Goal: Task Accomplishment & Management: Manage account settings

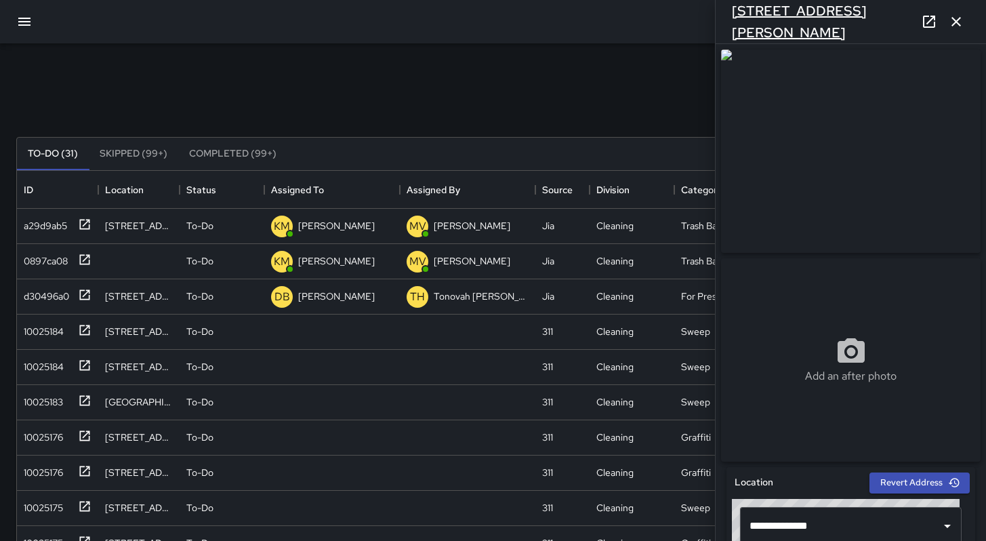
scroll to position [3, 0]
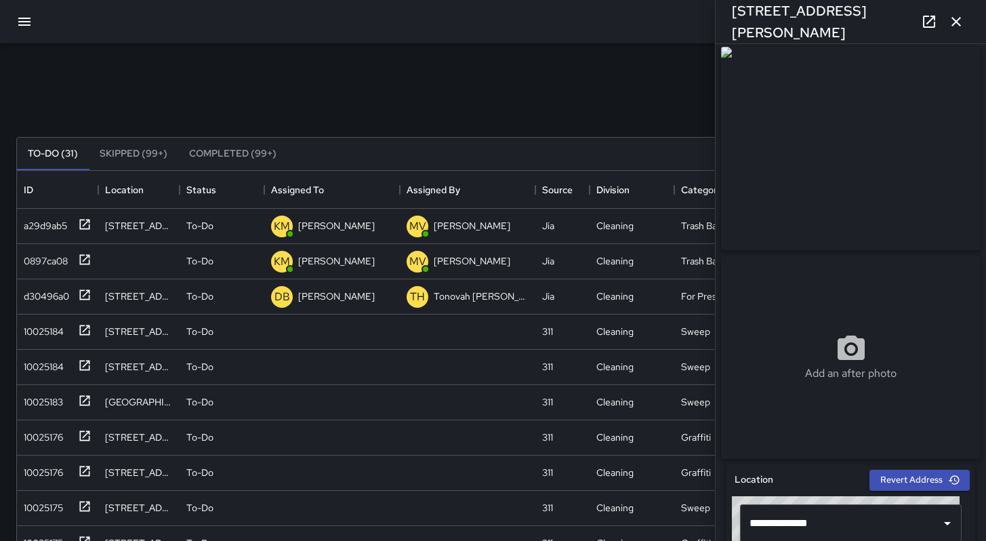
click at [956, 17] on icon "button" at bounding box center [956, 22] width 16 height 16
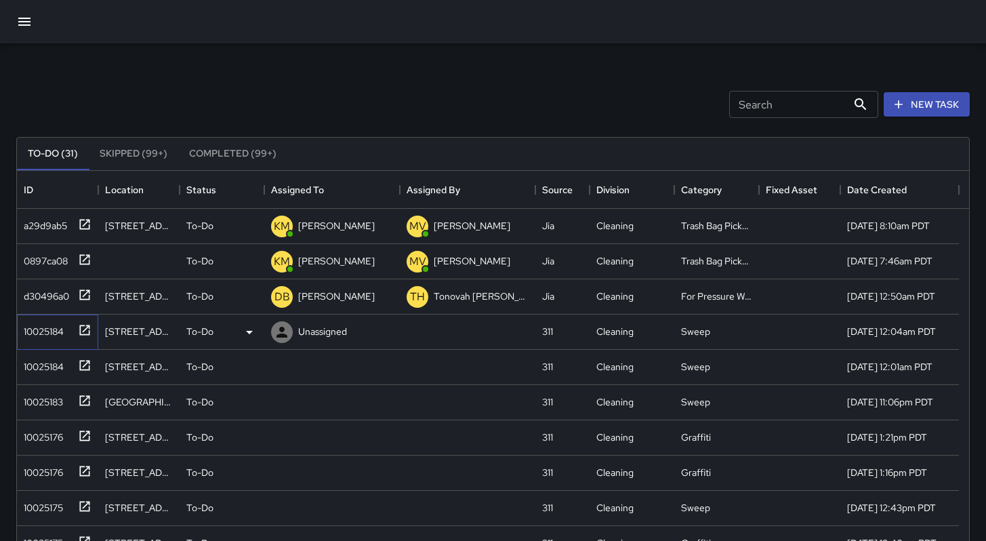
click at [40, 341] on div "10025184" at bounding box center [57, 331] width 81 height 35
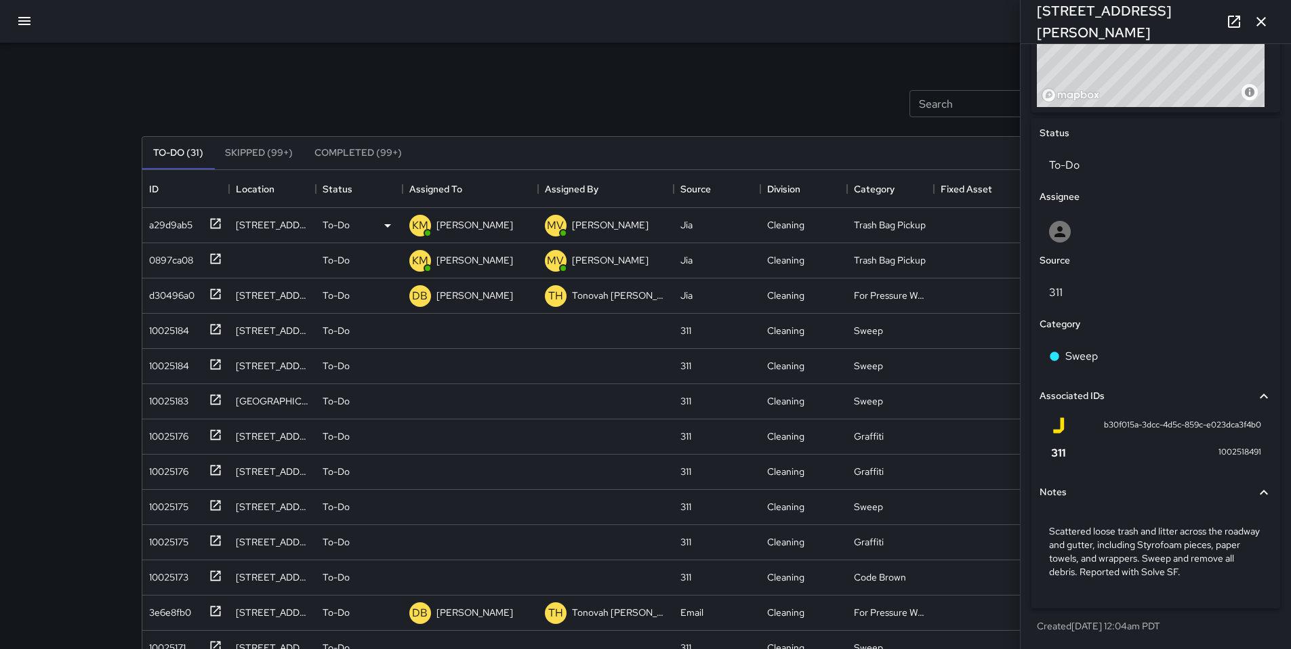
scroll to position [0, 0]
click at [173, 333] on div "10025184" at bounding box center [166, 328] width 45 height 19
click at [341, 333] on p "To-Do" at bounding box center [336, 332] width 27 height 14
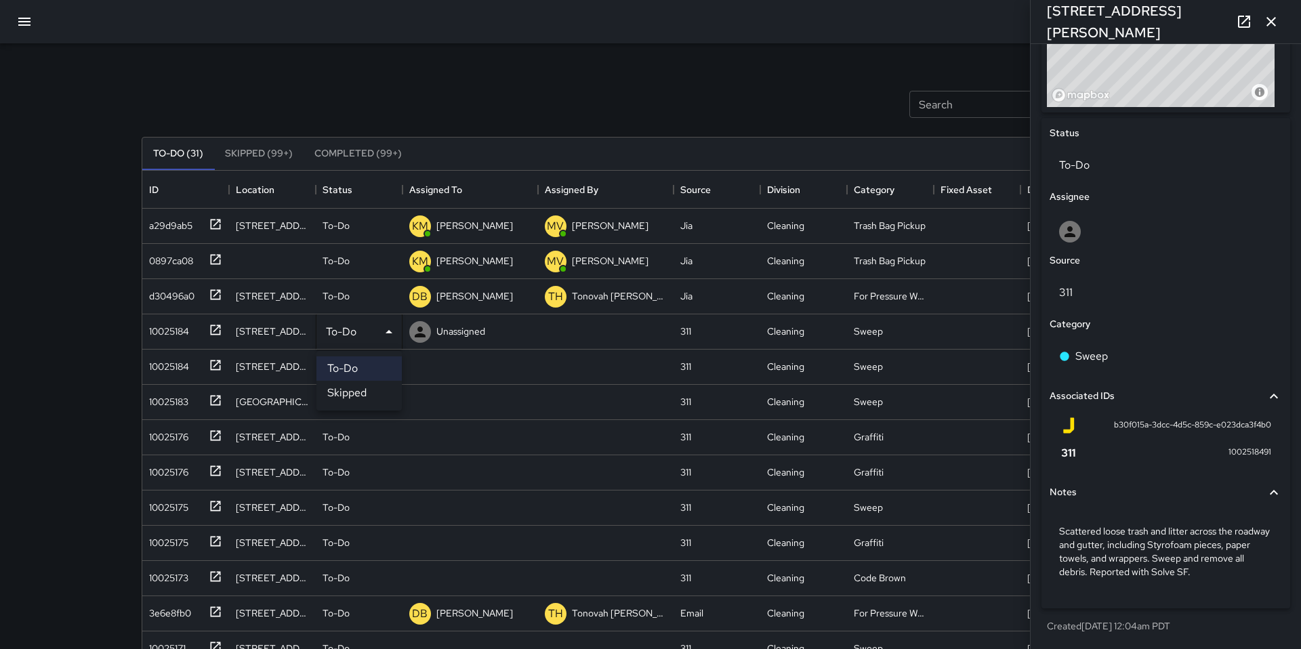
click at [347, 392] on li "Skipped" at bounding box center [358, 393] width 85 height 24
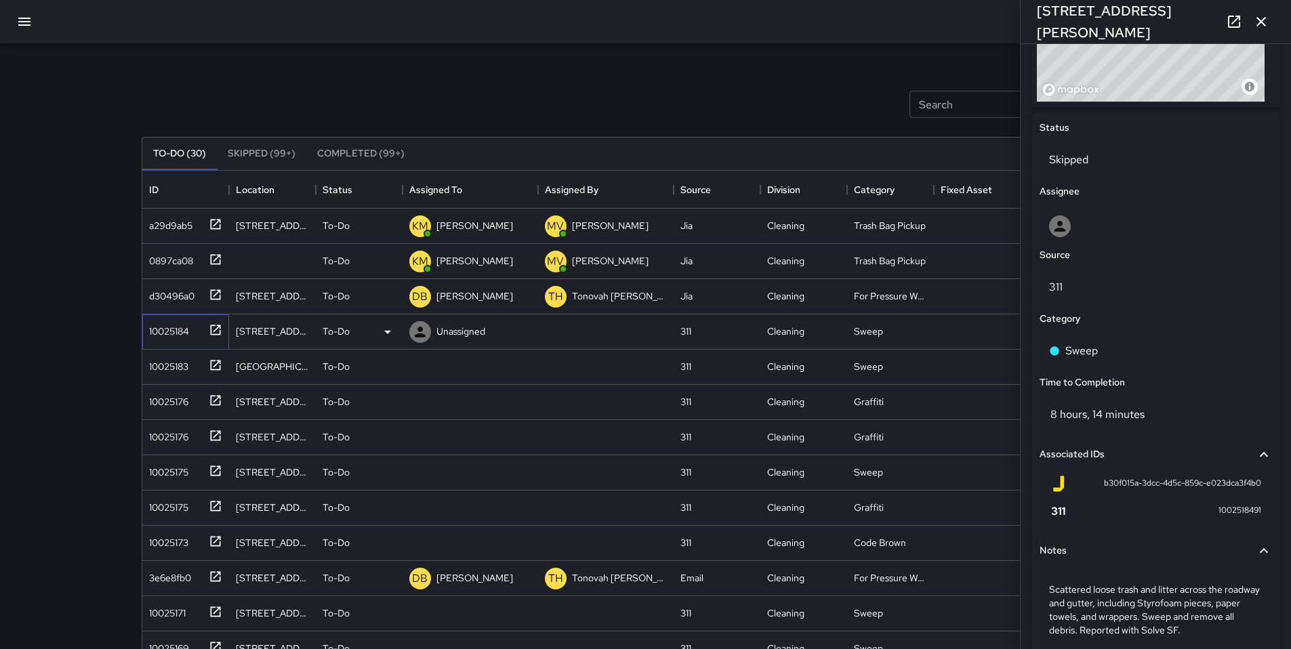
click at [199, 339] on div "10025184" at bounding box center [183, 329] width 79 height 22
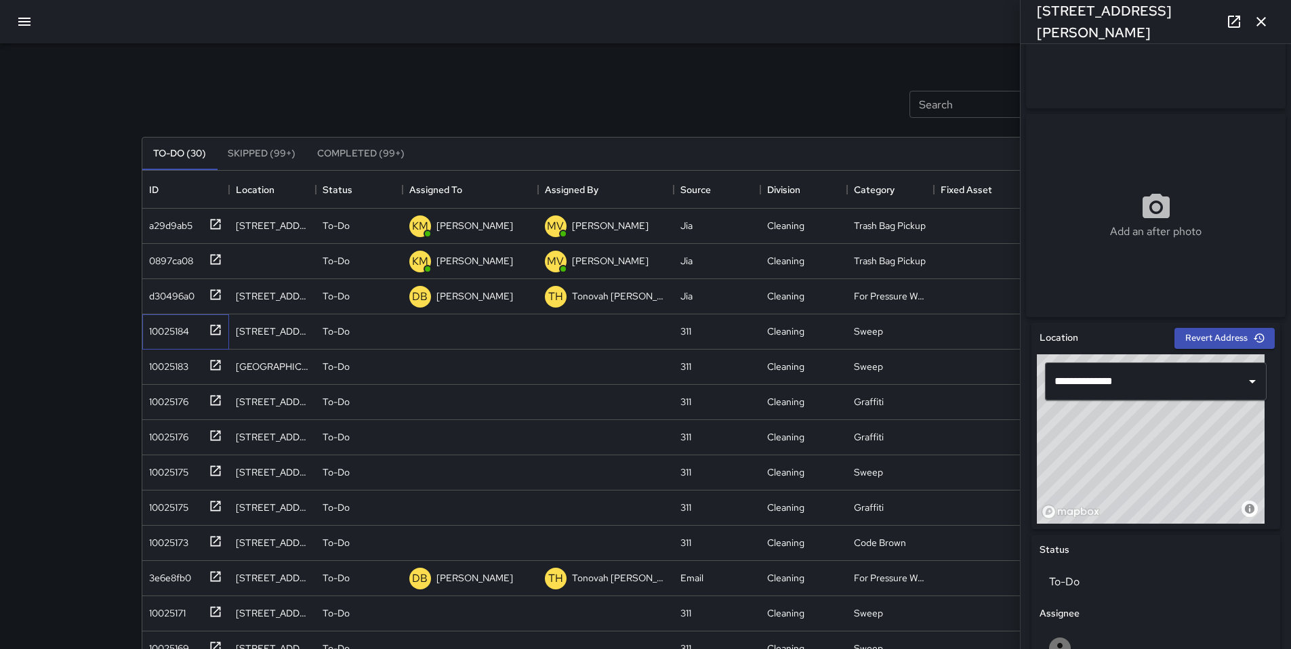
scroll to position [442, 0]
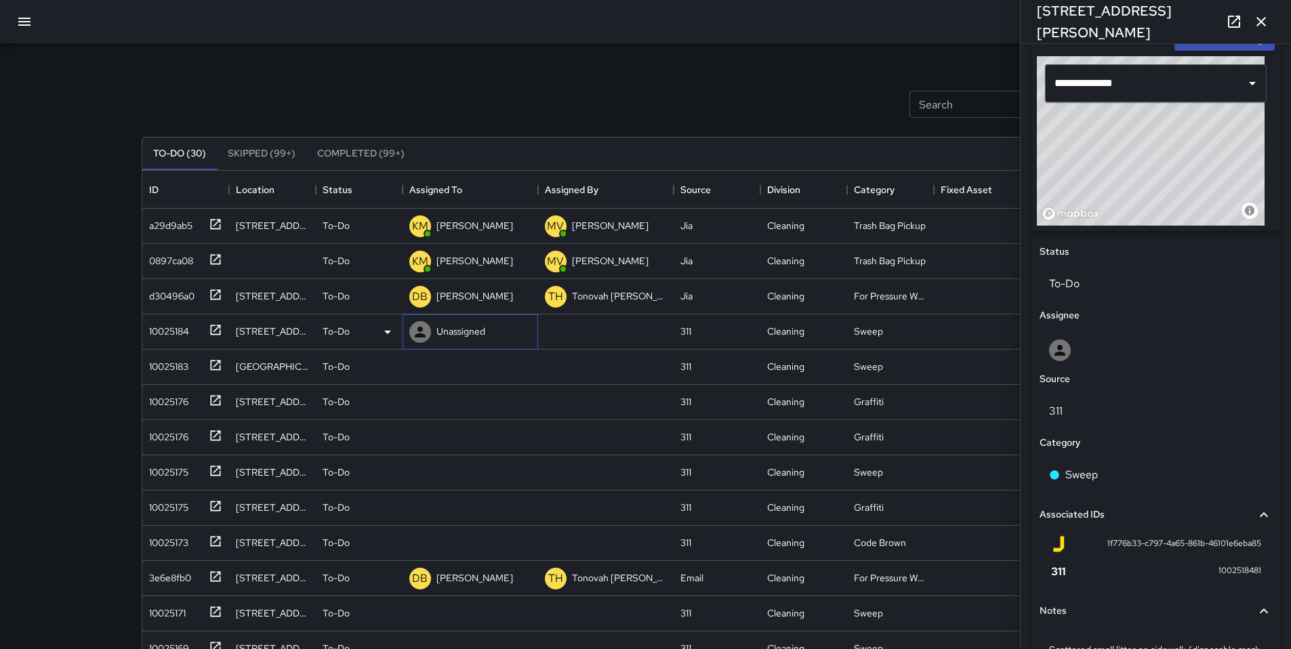
click at [444, 336] on p "Unassigned" at bounding box center [460, 332] width 49 height 14
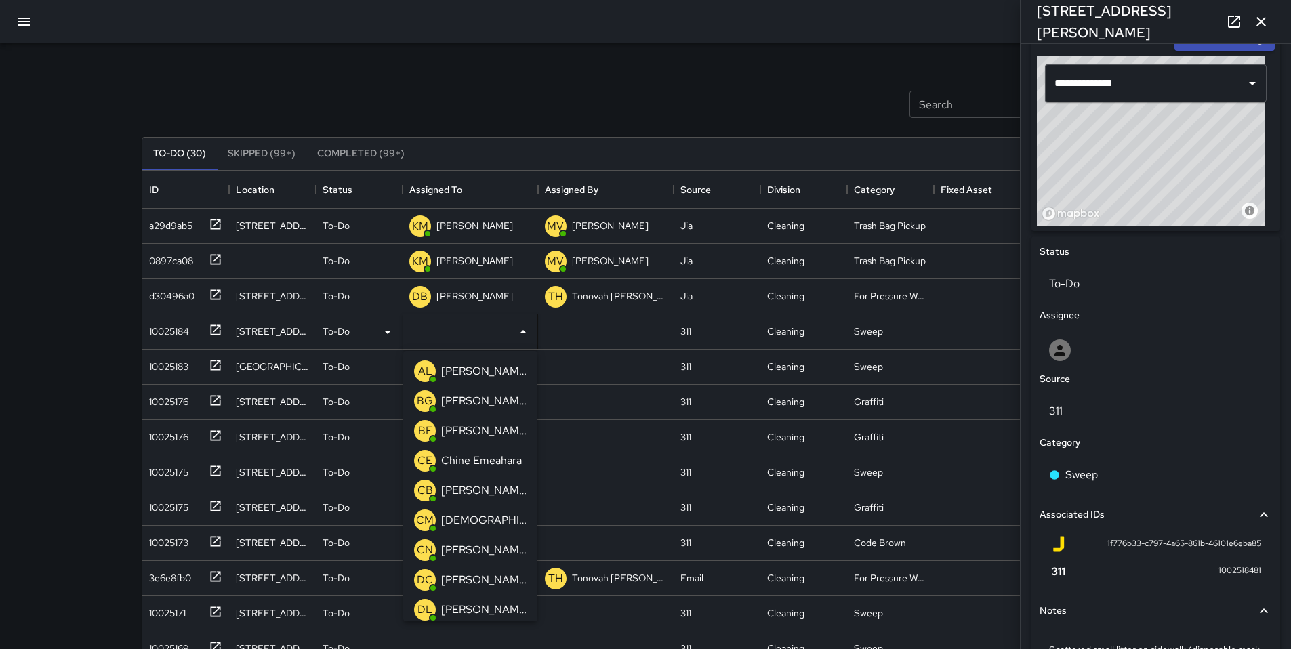
click at [461, 431] on p "[PERSON_NAME]" at bounding box center [483, 431] width 85 height 16
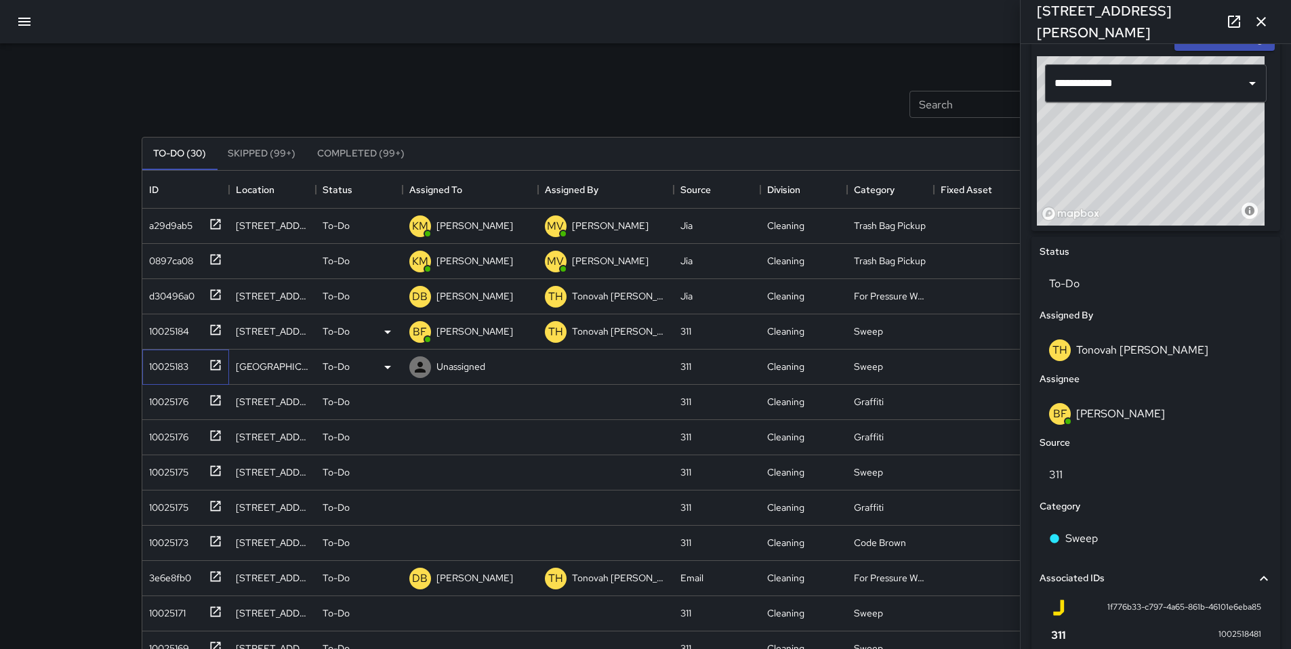
click at [148, 367] on div "10025183" at bounding box center [166, 363] width 45 height 19
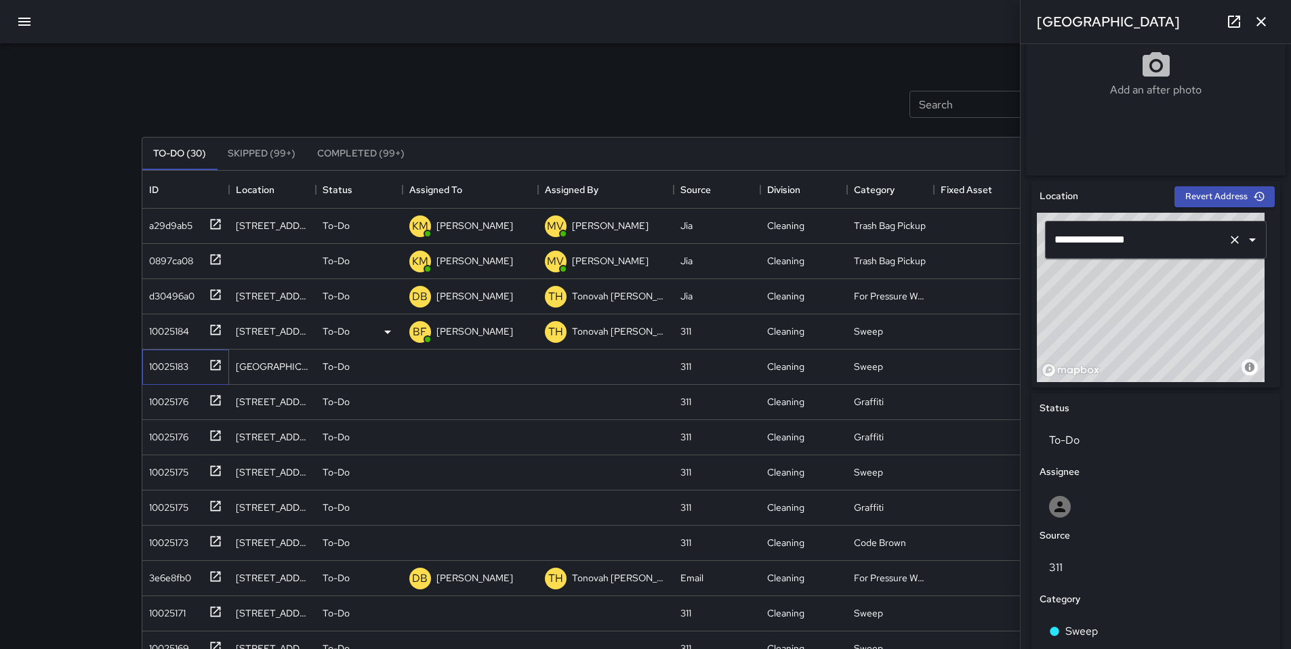
scroll to position [283, 0]
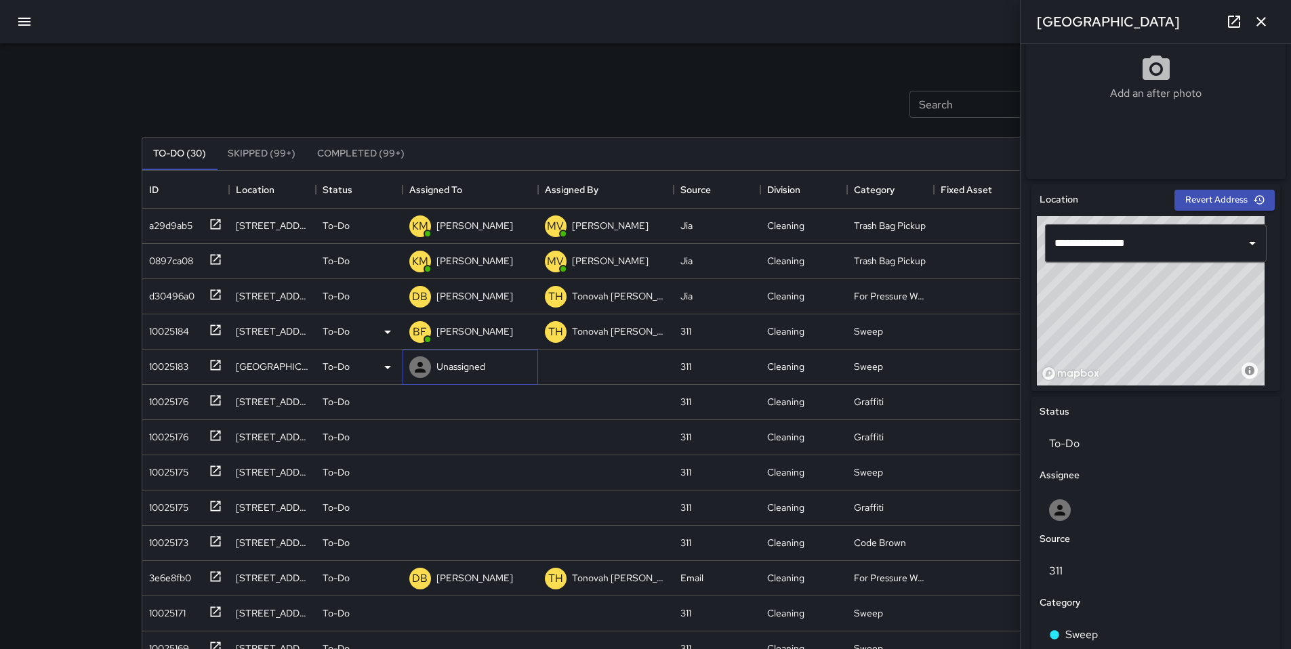
click at [449, 363] on p "Unassigned" at bounding box center [460, 367] width 49 height 14
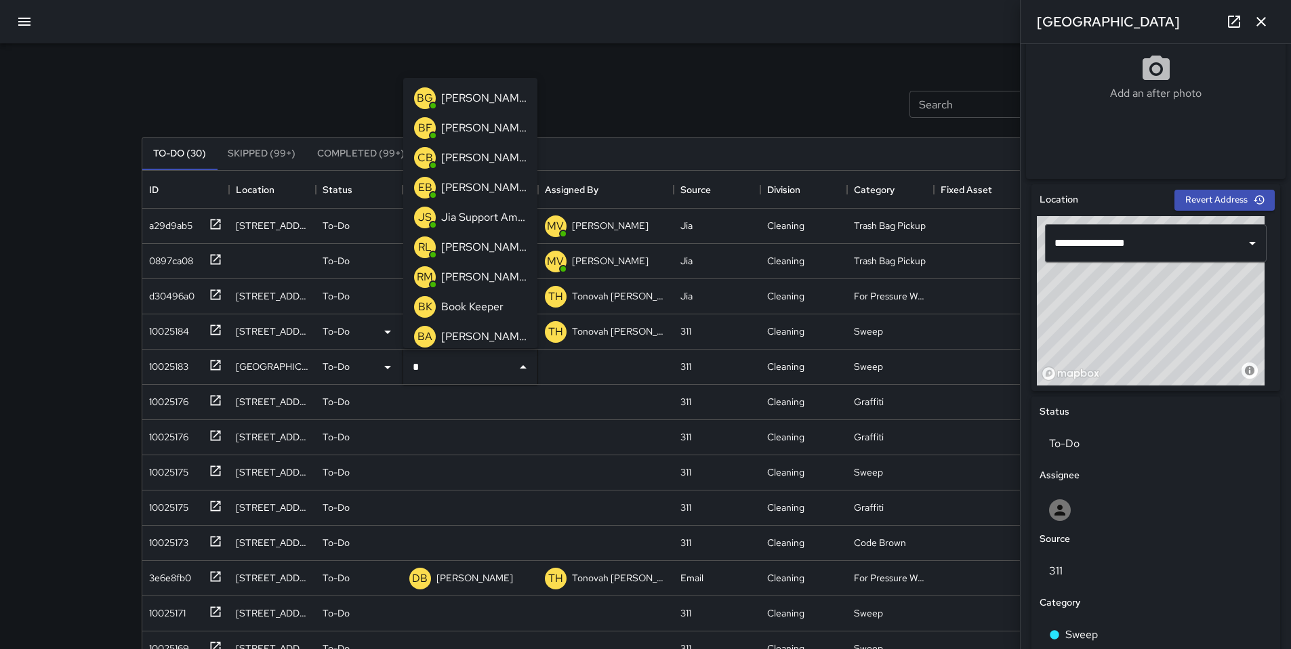
type input "**"
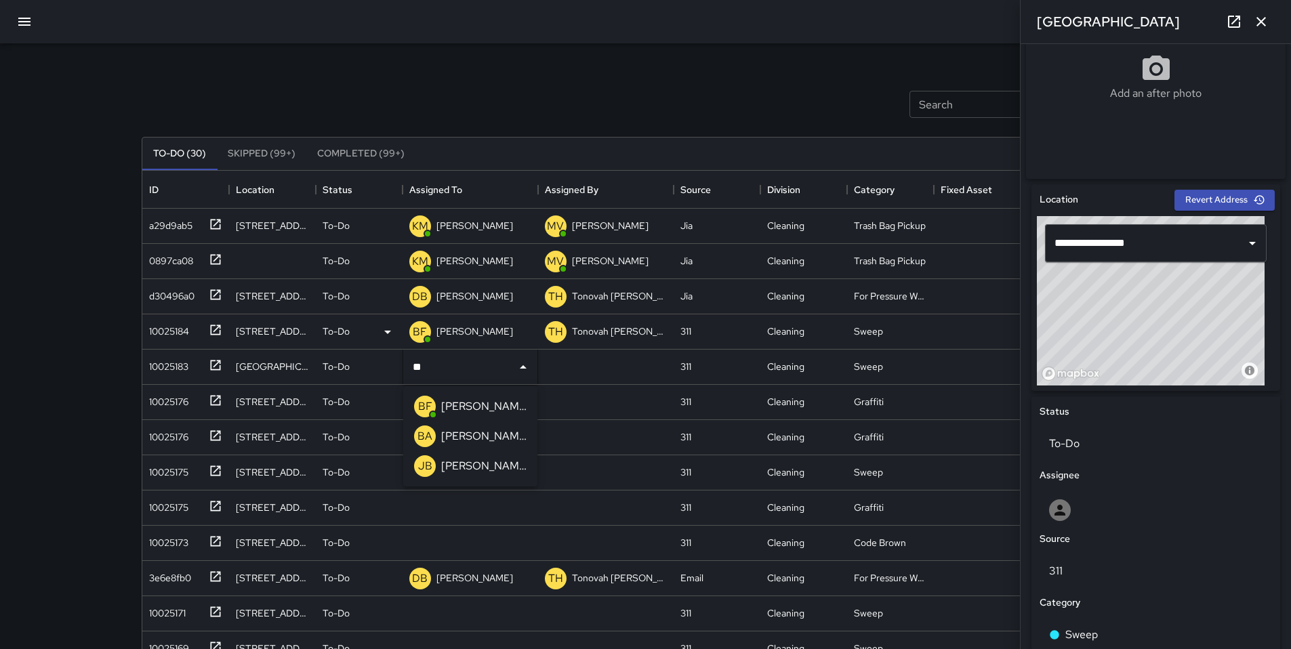
click at [450, 405] on p "[PERSON_NAME]" at bounding box center [483, 406] width 85 height 16
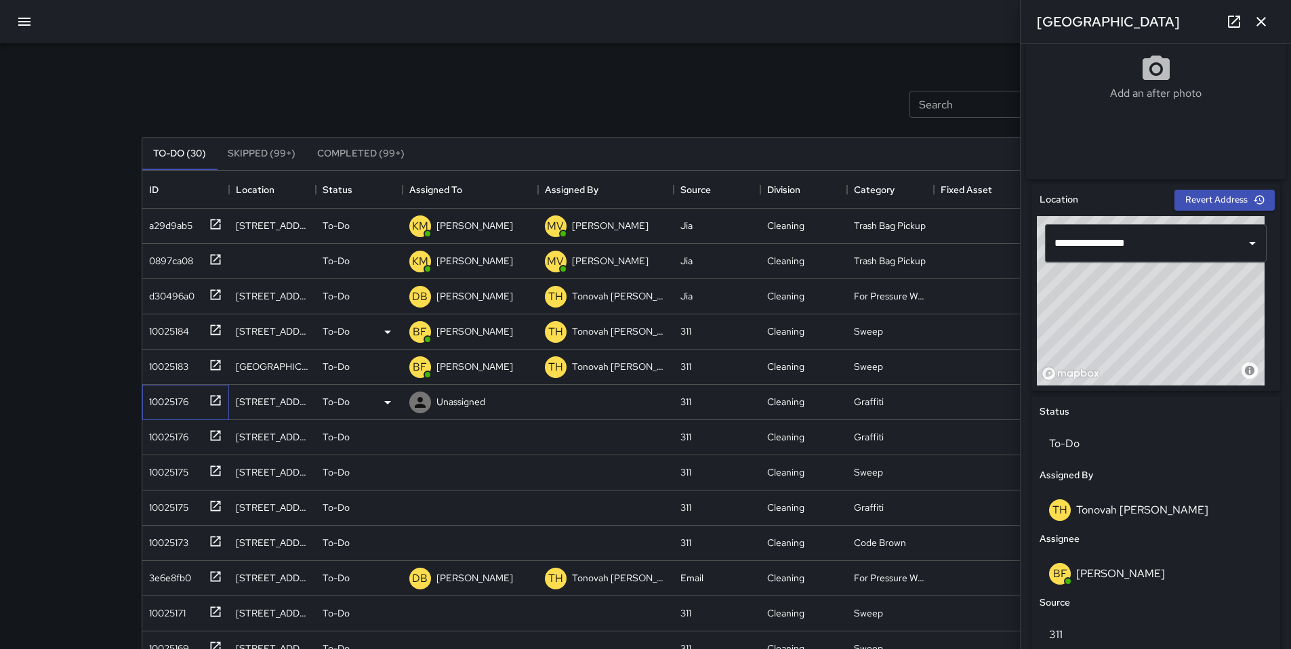
click at [159, 400] on div "10025176" at bounding box center [166, 399] width 45 height 19
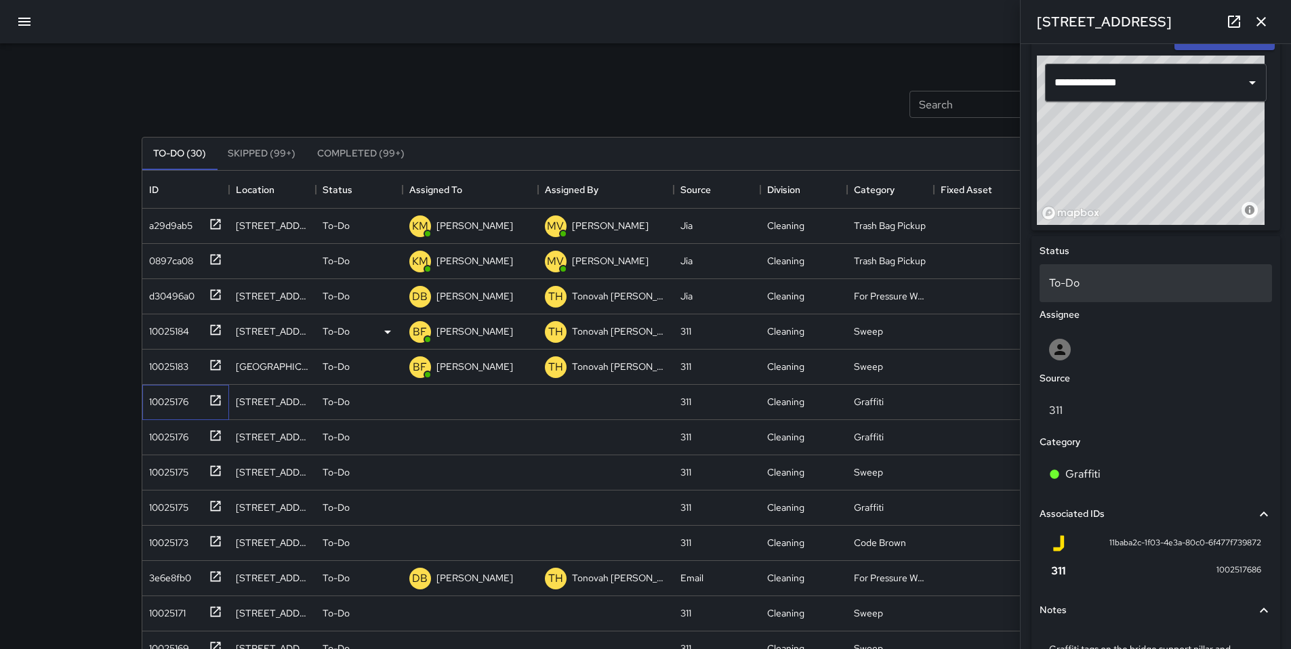
scroll to position [275, 0]
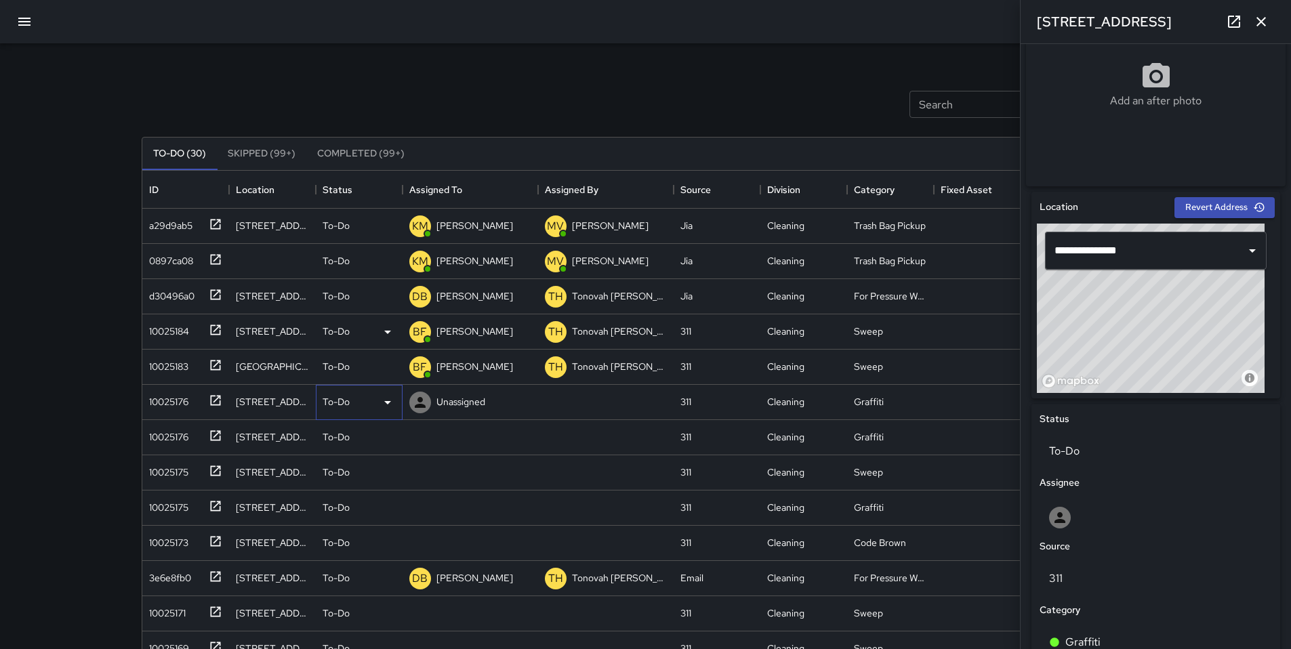
click at [346, 404] on p "To-Do" at bounding box center [336, 402] width 27 height 14
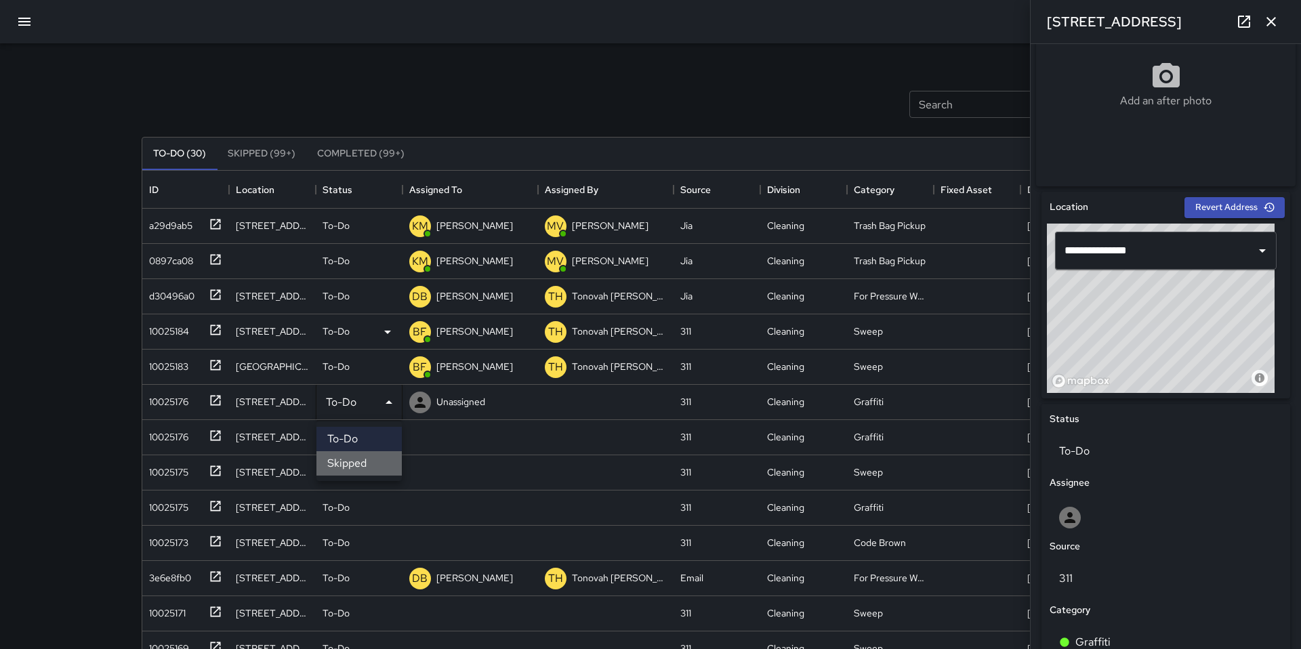
click at [360, 458] on li "Skipped" at bounding box center [358, 463] width 85 height 24
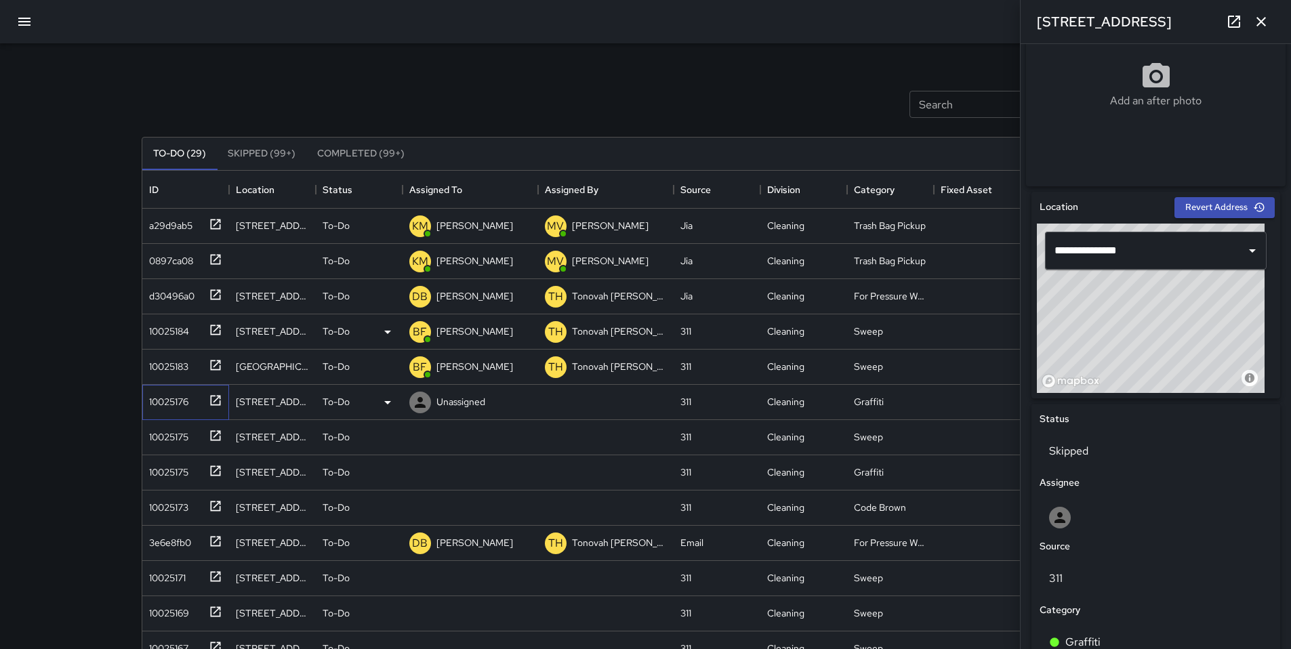
click at [154, 404] on div "10025176" at bounding box center [166, 399] width 45 height 19
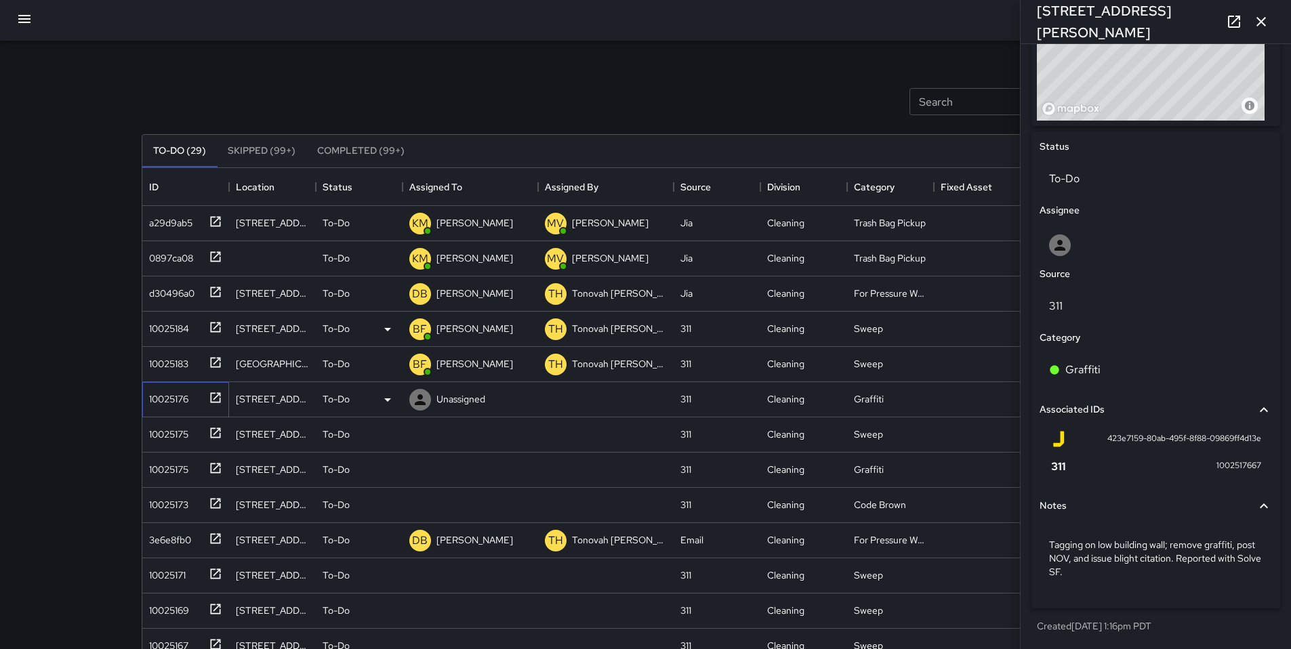
scroll to position [550, 0]
click at [343, 402] on p "To-Do" at bounding box center [336, 399] width 27 height 14
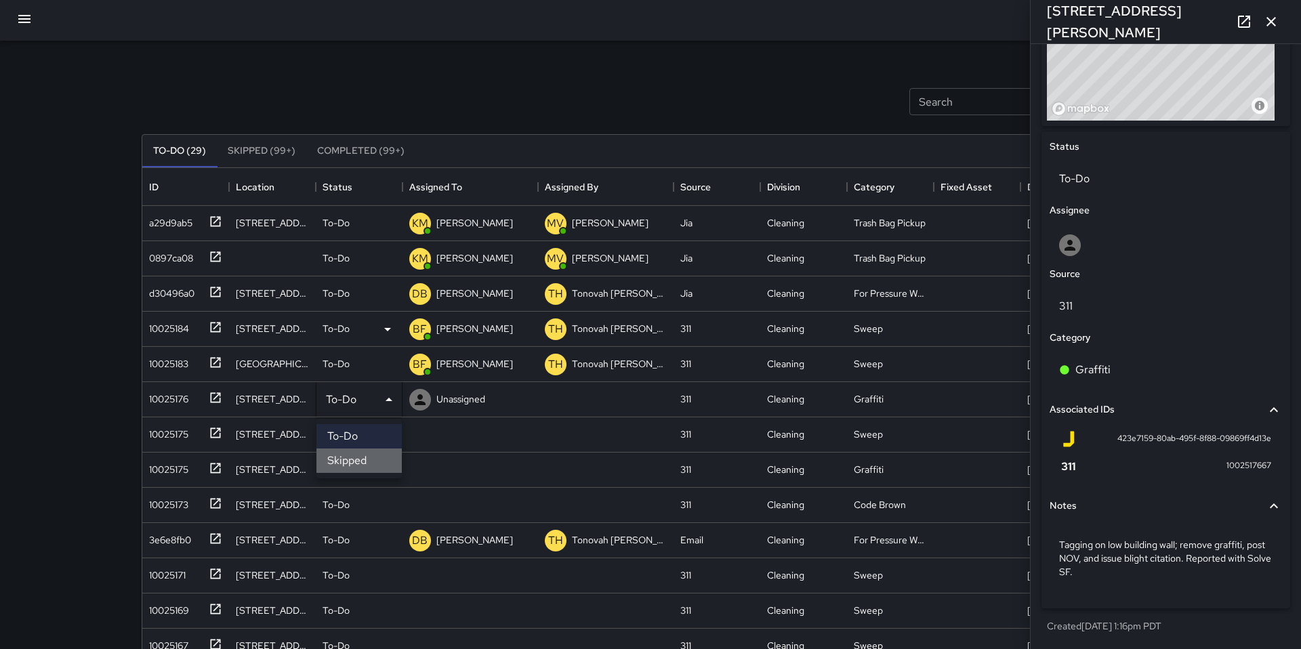
click at [354, 465] on li "Skipped" at bounding box center [358, 461] width 85 height 24
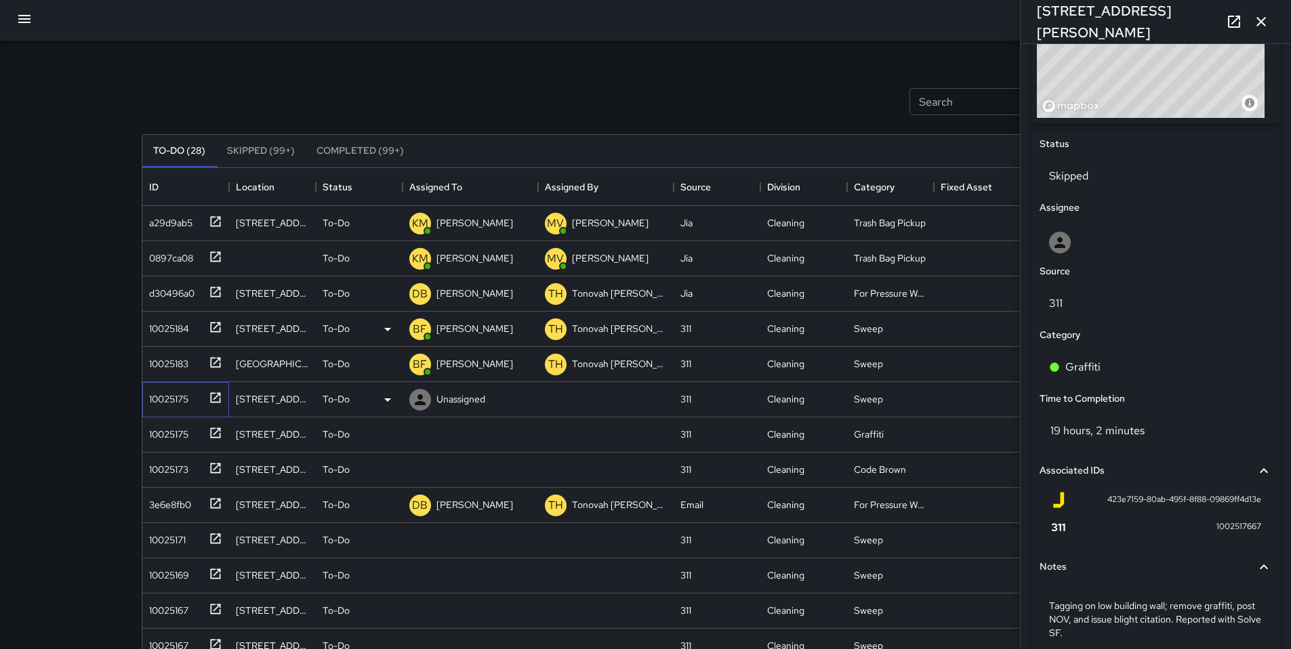
click at [171, 395] on div "10025175" at bounding box center [166, 396] width 45 height 19
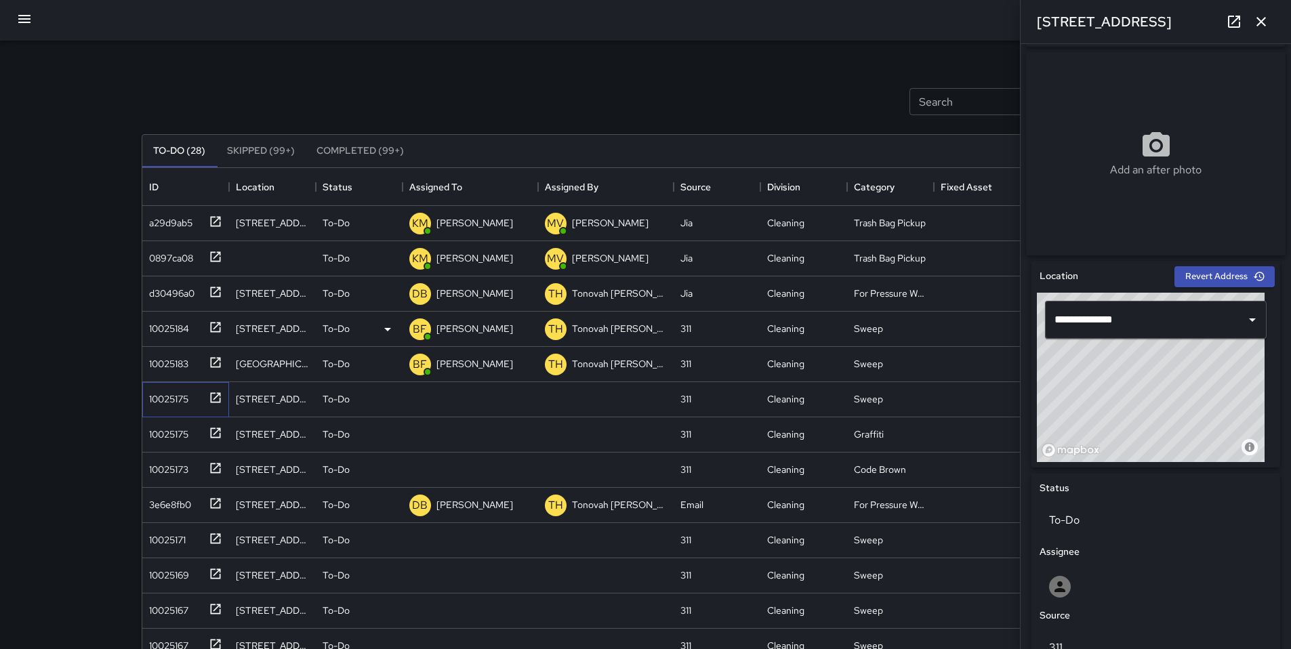
scroll to position [57, 0]
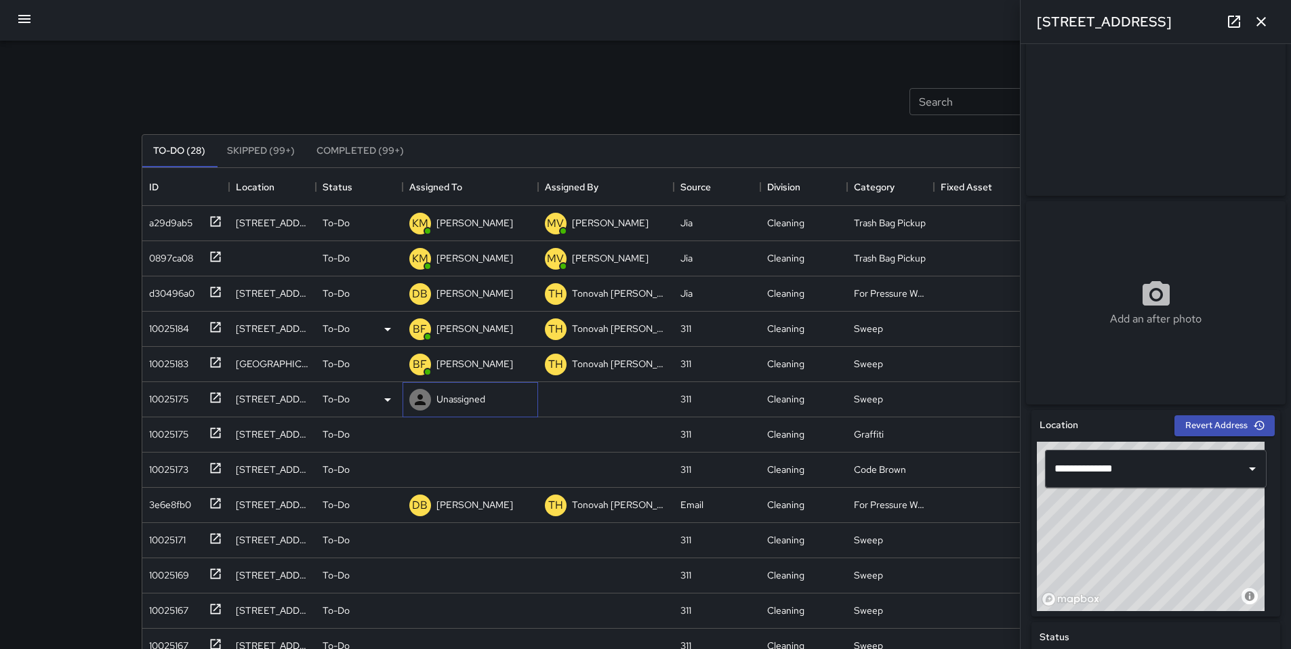
click at [438, 401] on p "Unassigned" at bounding box center [460, 399] width 49 height 14
type input "***"
click at [477, 469] on p "[PERSON_NAME]" at bounding box center [483, 469] width 85 height 16
click at [166, 434] on div "10025175" at bounding box center [166, 431] width 45 height 19
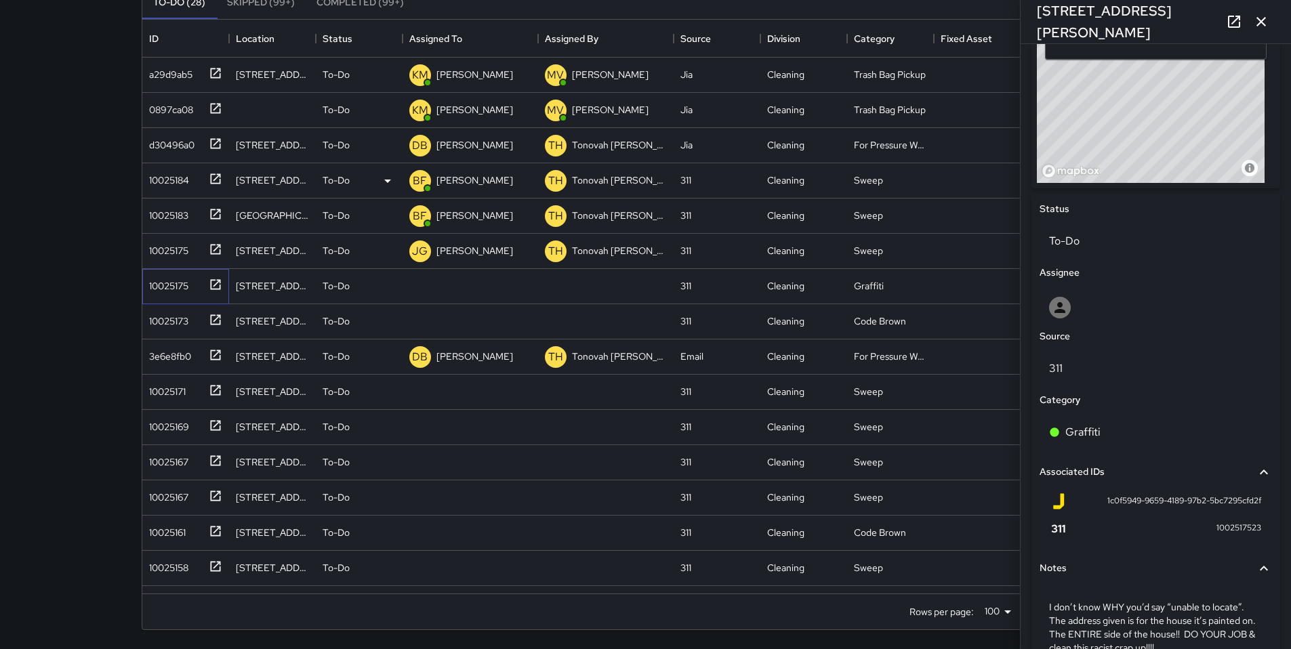
scroll to position [566, 0]
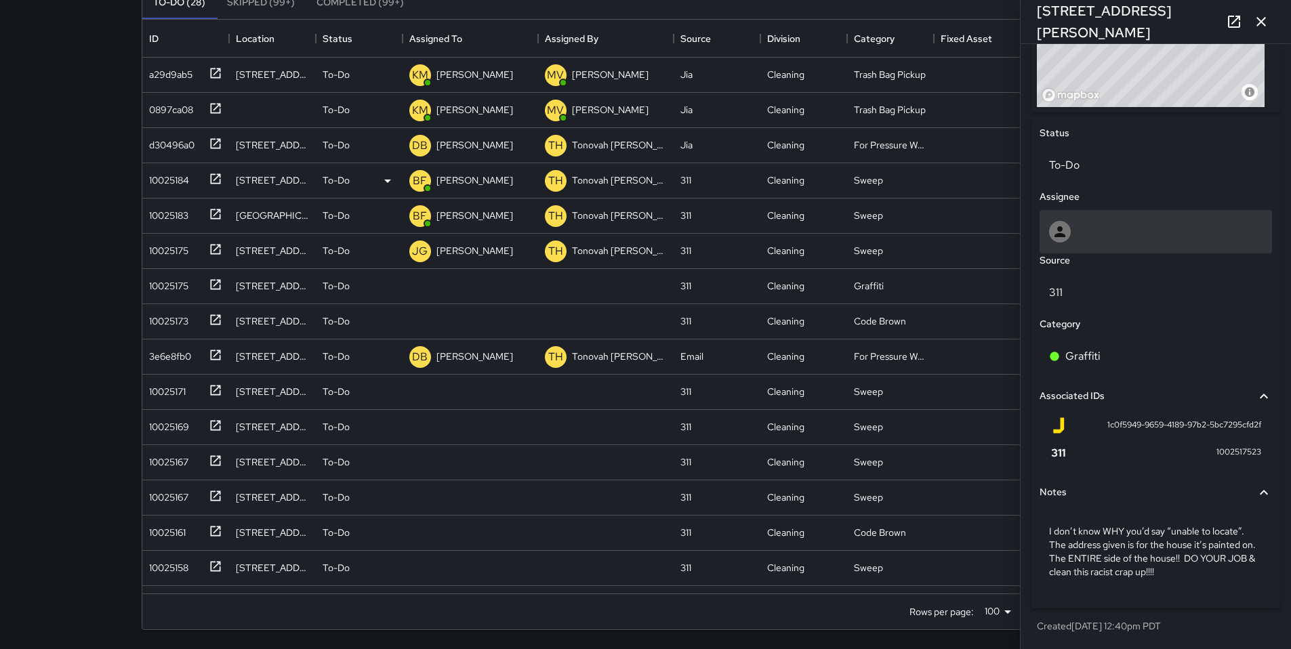
click at [985, 244] on div at bounding box center [1155, 231] width 232 height 43
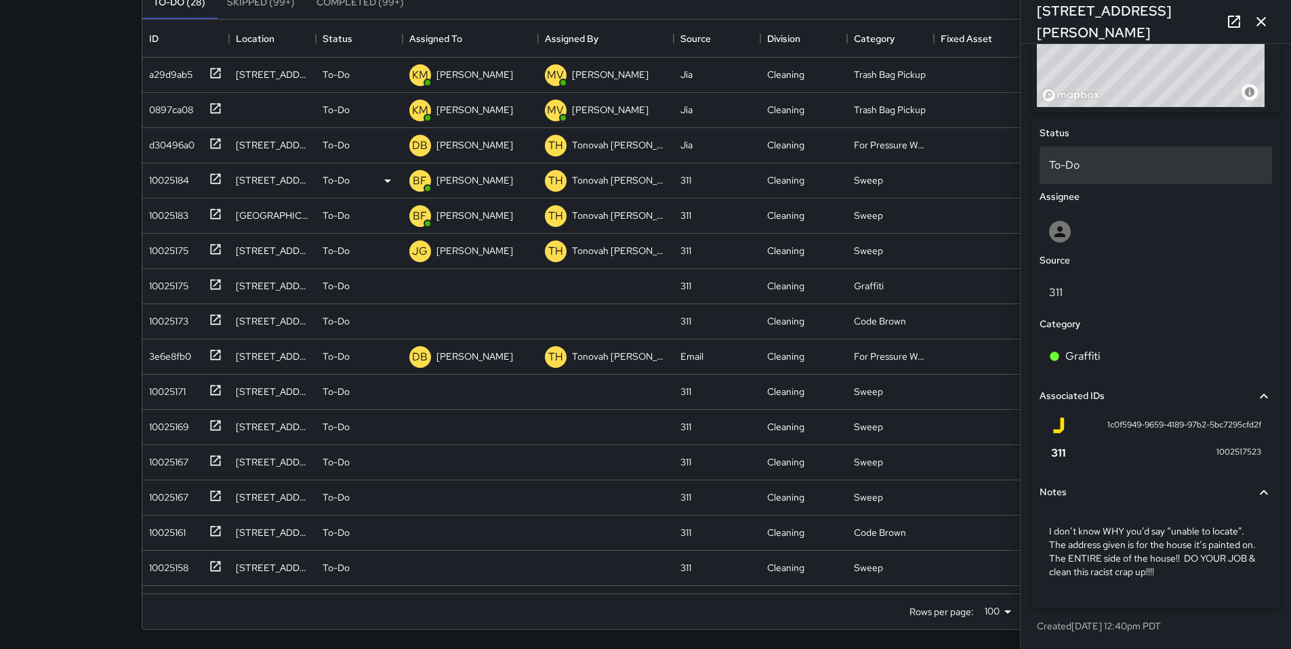
click at [985, 169] on p "To-Do" at bounding box center [1155, 165] width 213 height 16
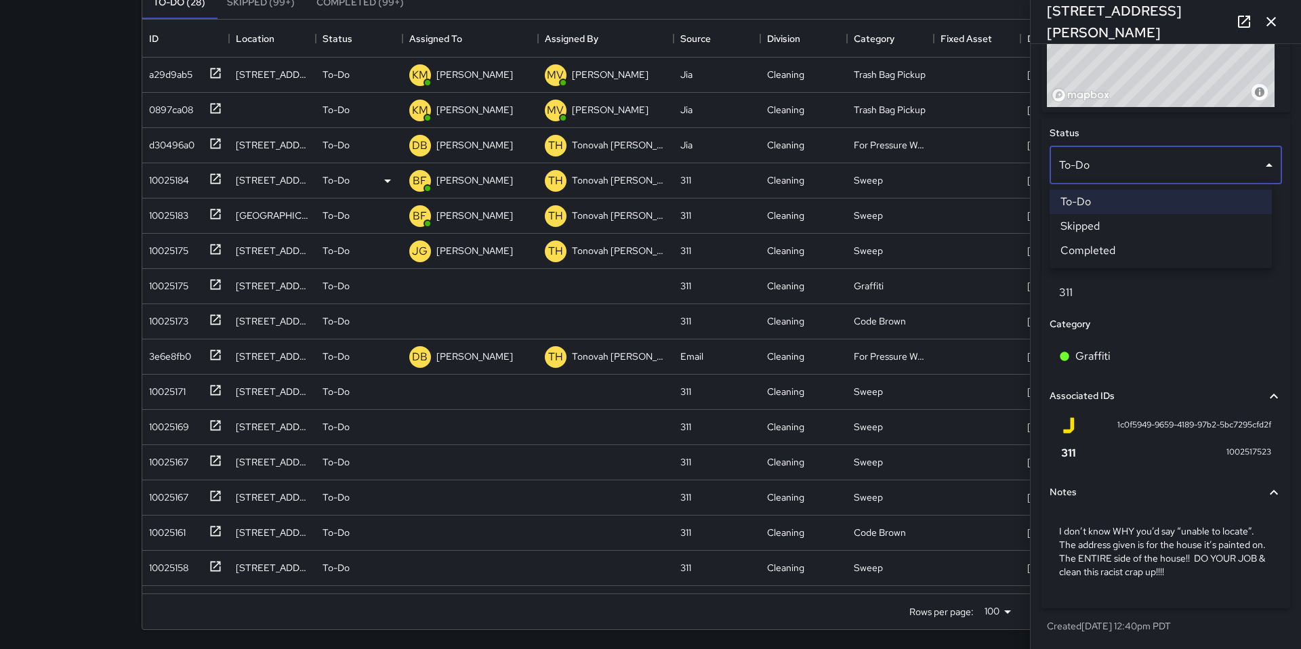
drag, startPoint x: 1177, startPoint y: 340, endPoint x: 1161, endPoint y: 327, distance: 20.7
click at [985, 341] on div at bounding box center [650, 324] width 1301 height 649
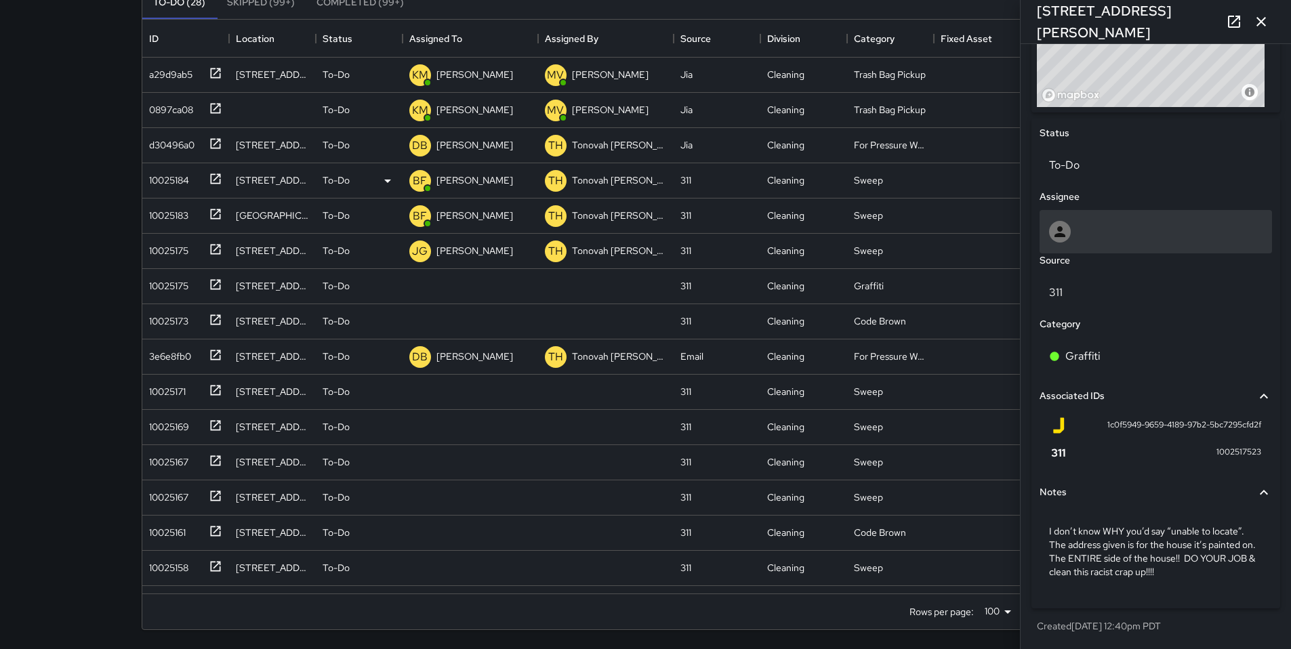
click at [985, 236] on div at bounding box center [1155, 232] width 213 height 22
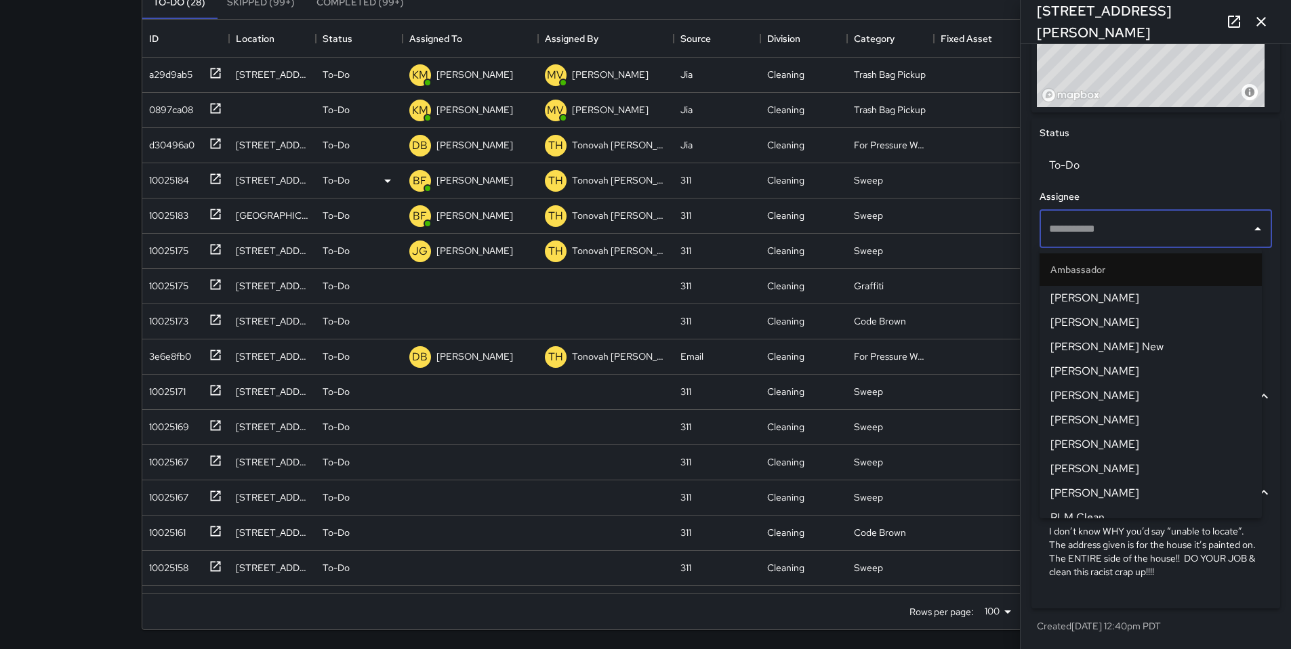
click at [985, 468] on span "[PERSON_NAME]" at bounding box center [1150, 469] width 201 height 16
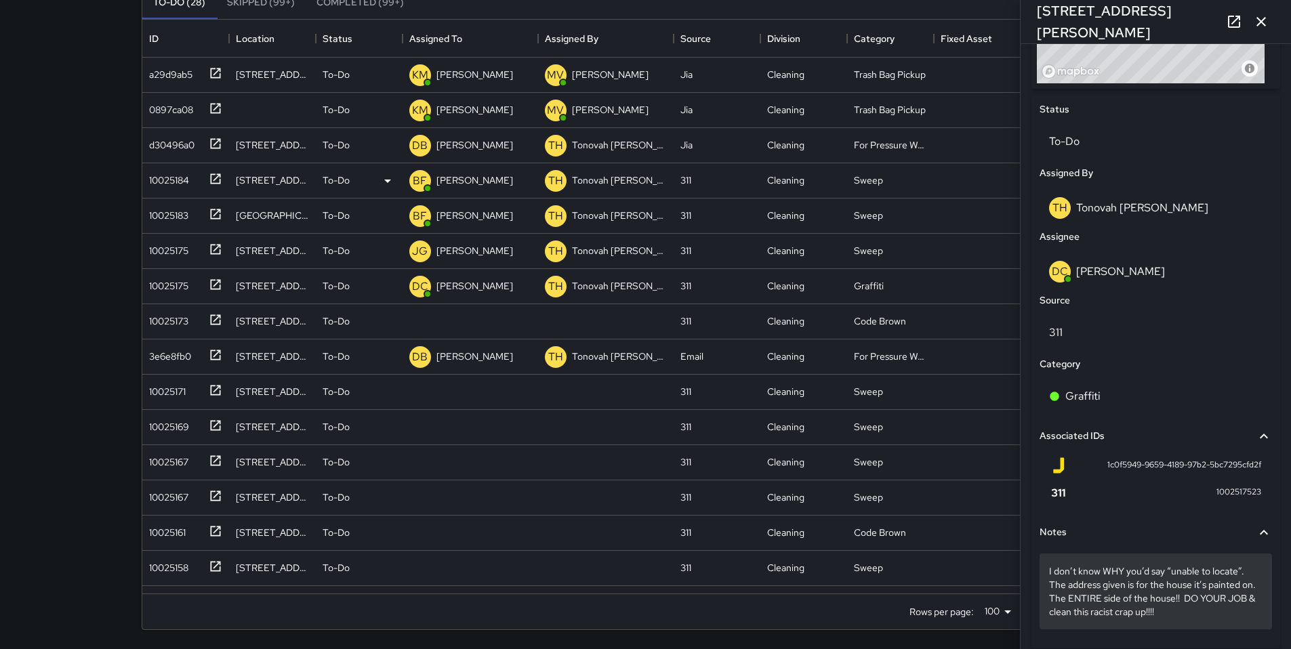
scroll to position [630, 0]
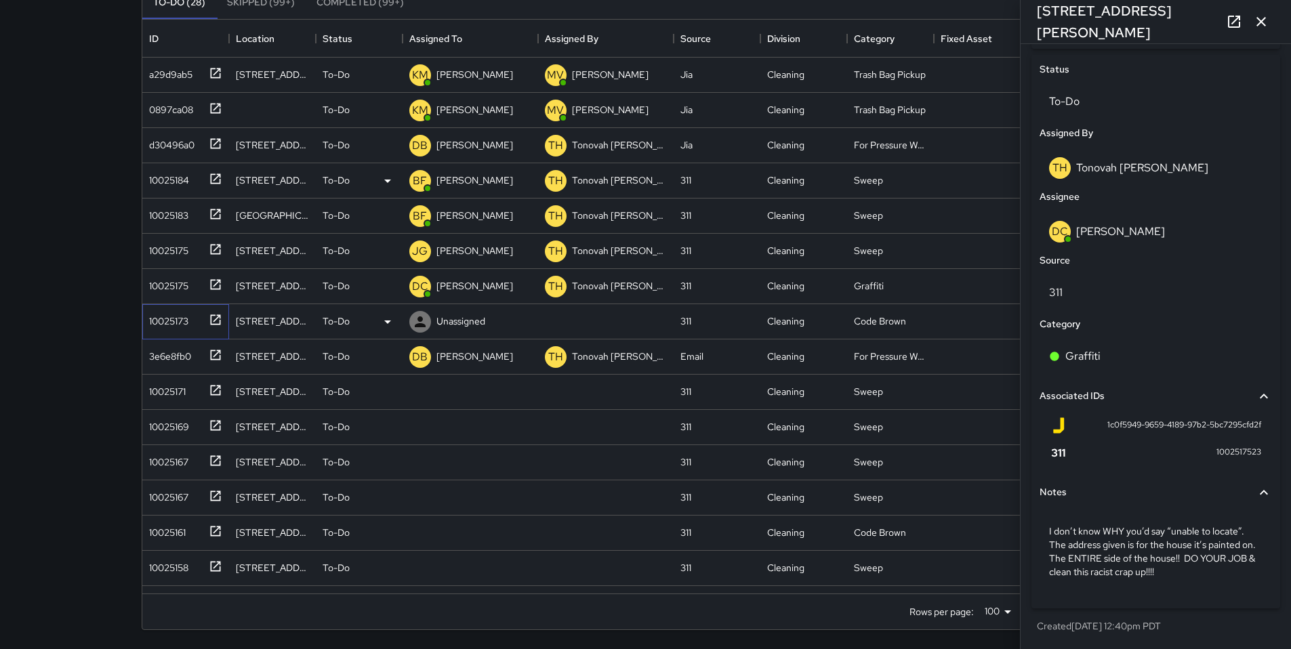
click at [159, 325] on div "10025173" at bounding box center [166, 318] width 45 height 19
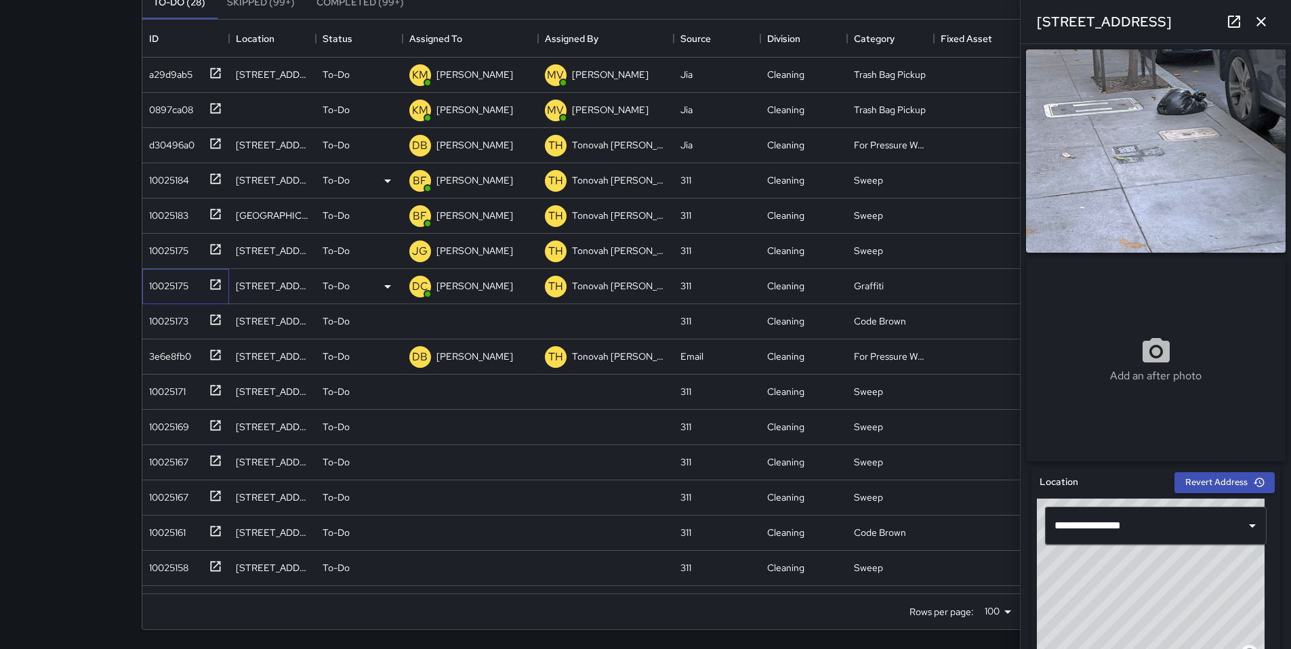
click at [178, 285] on div "10025175" at bounding box center [166, 283] width 45 height 19
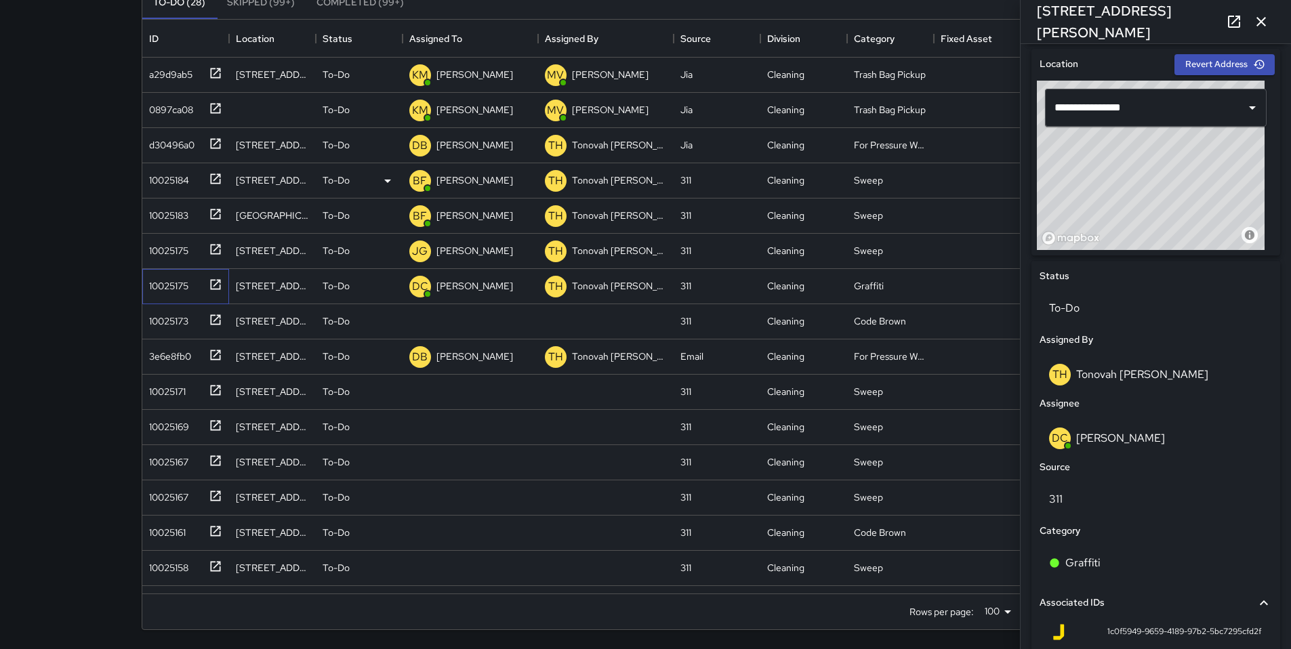
scroll to position [205, 0]
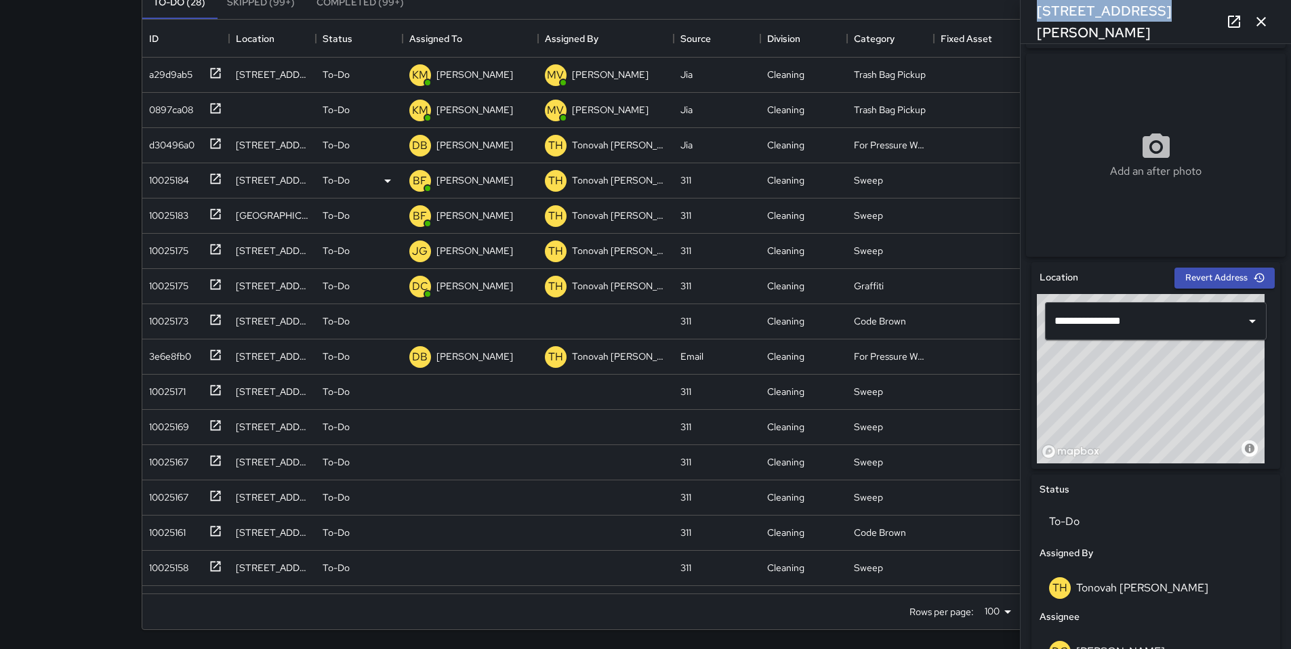
drag, startPoint x: 1138, startPoint y: 18, endPoint x: 1033, endPoint y: 17, distance: 104.4
click at [985, 17] on div "[STREET_ADDRESS][PERSON_NAME]" at bounding box center [1155, 21] width 270 height 43
copy h6 "[STREET_ADDRESS][PERSON_NAME]"
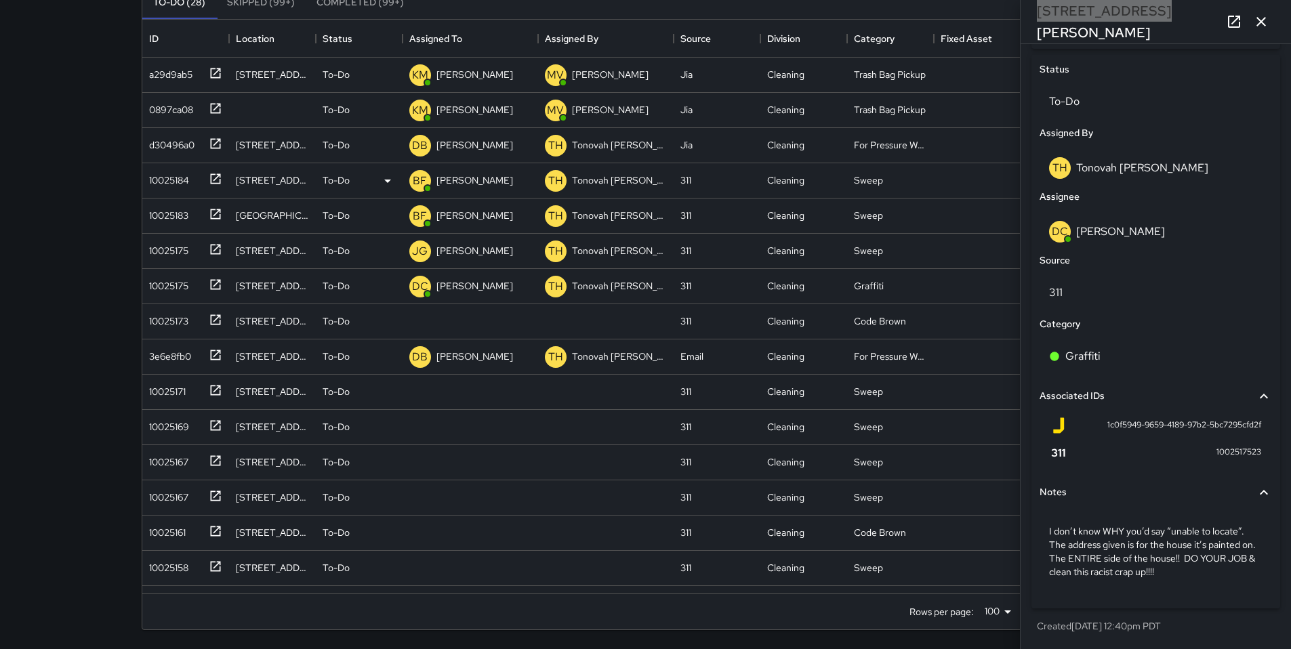
scroll to position [630, 0]
click at [176, 320] on div "10025173" at bounding box center [166, 318] width 45 height 19
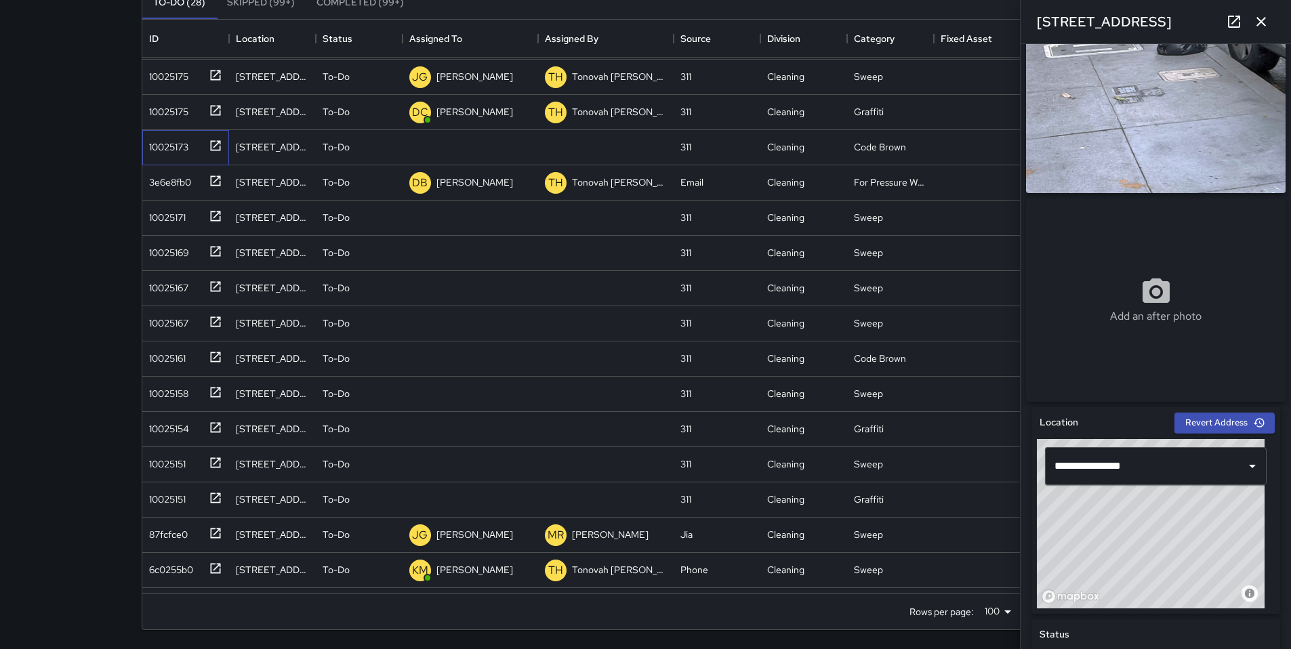
scroll to position [134, 0]
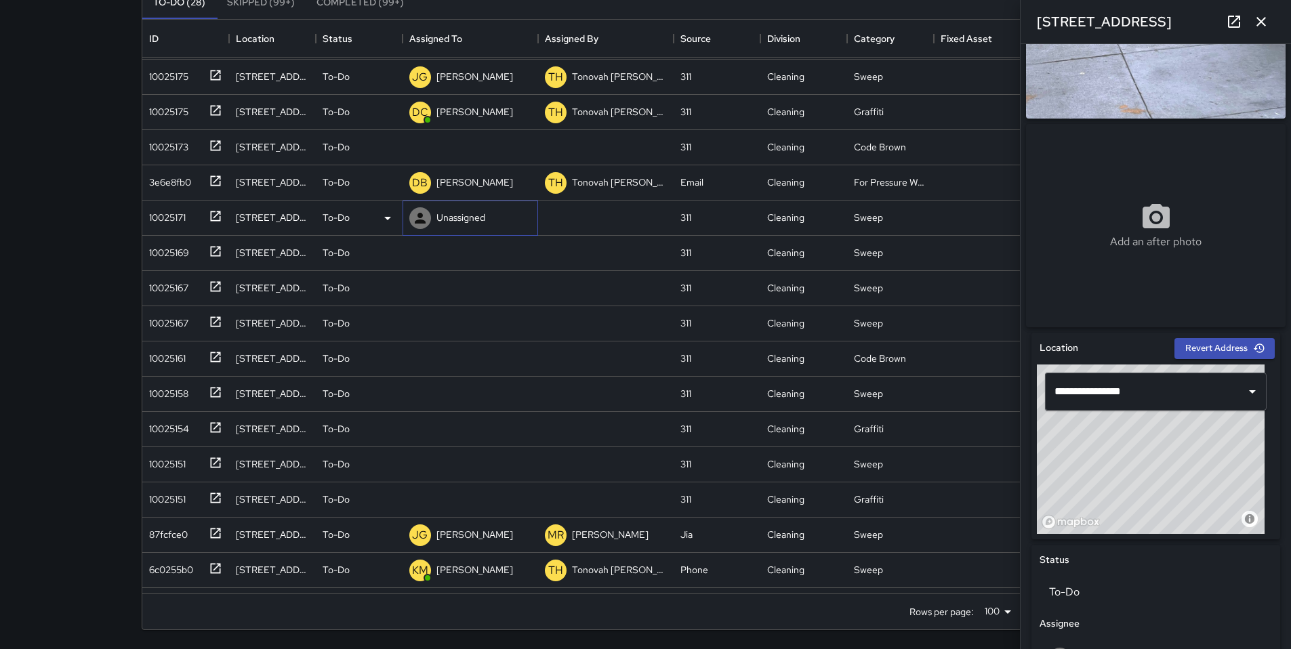
click at [429, 220] on div at bounding box center [420, 218] width 22 height 22
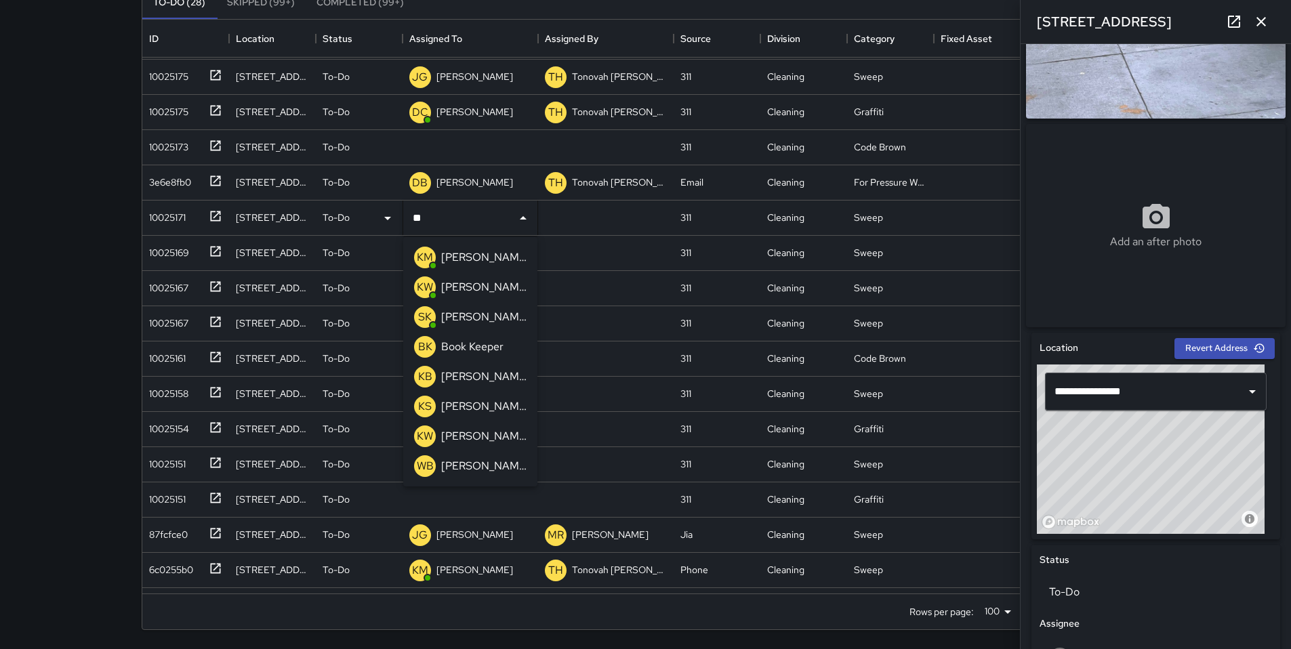
type input "***"
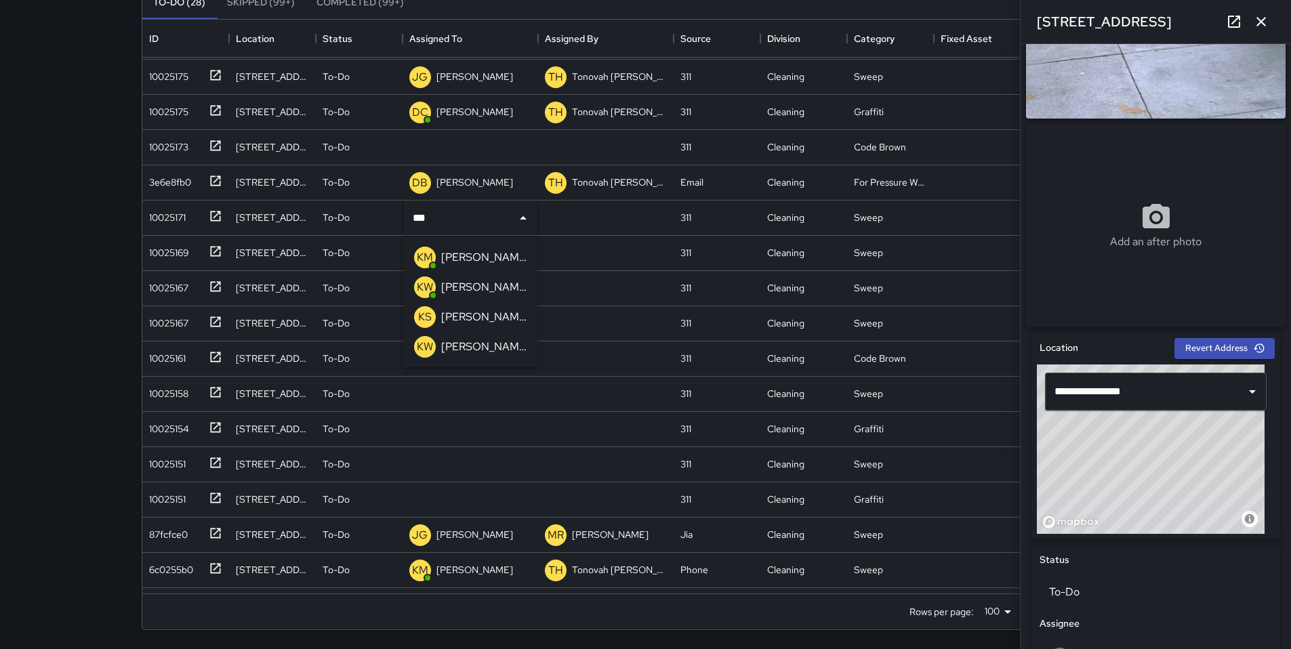
click at [449, 257] on p "[PERSON_NAME]" at bounding box center [483, 257] width 85 height 16
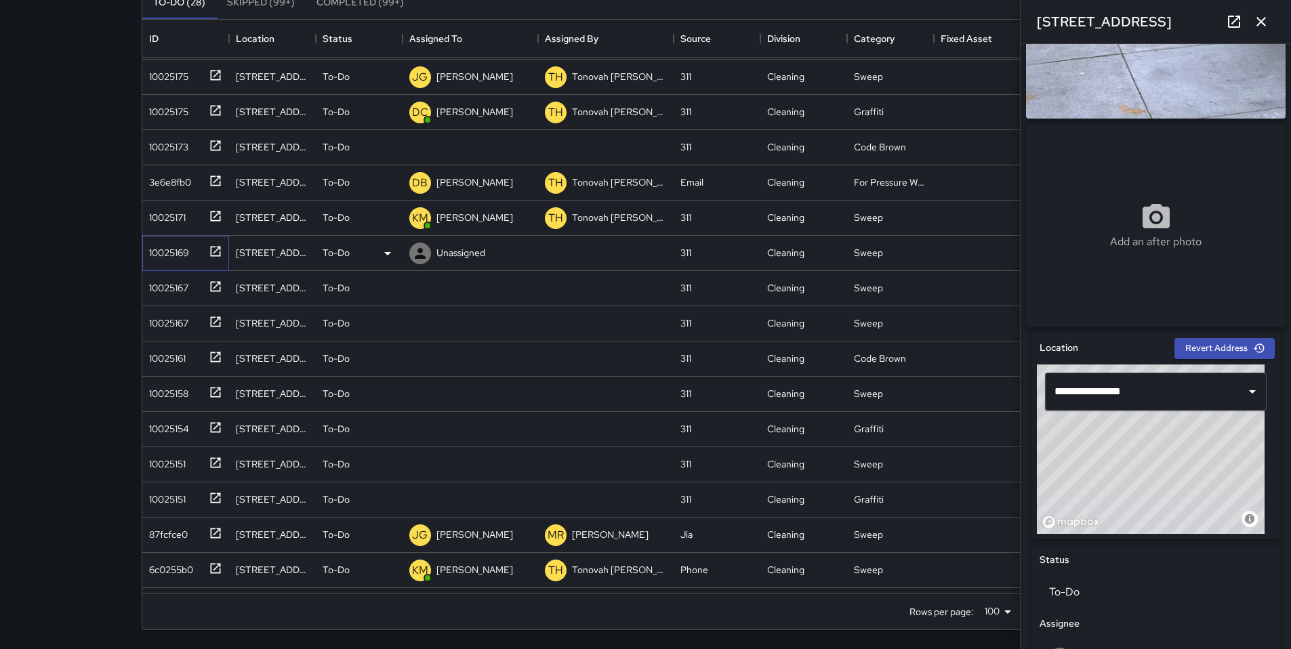
click at [153, 259] on div "10025169" at bounding box center [166, 250] width 45 height 19
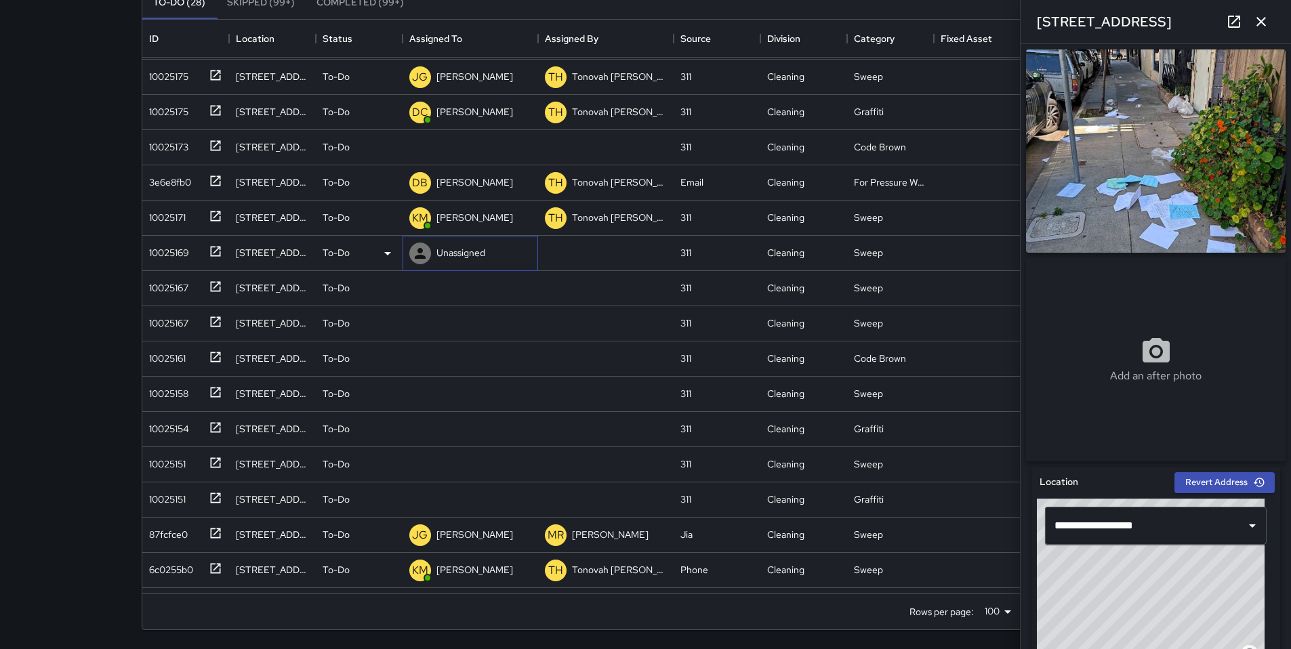
click at [454, 250] on p "Unassigned" at bounding box center [460, 253] width 49 height 14
type input "***"
click at [472, 294] on p "[PERSON_NAME]" at bounding box center [483, 293] width 85 height 16
click at [181, 284] on div "10025167" at bounding box center [166, 285] width 45 height 19
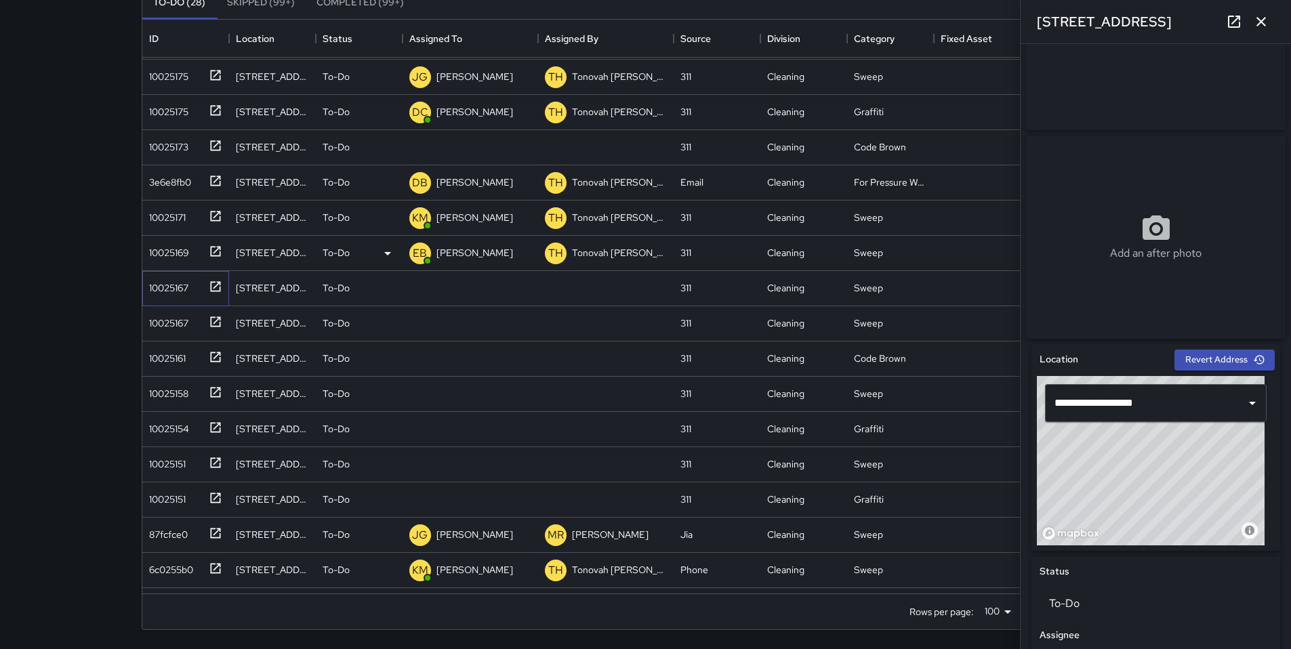
scroll to position [222, 0]
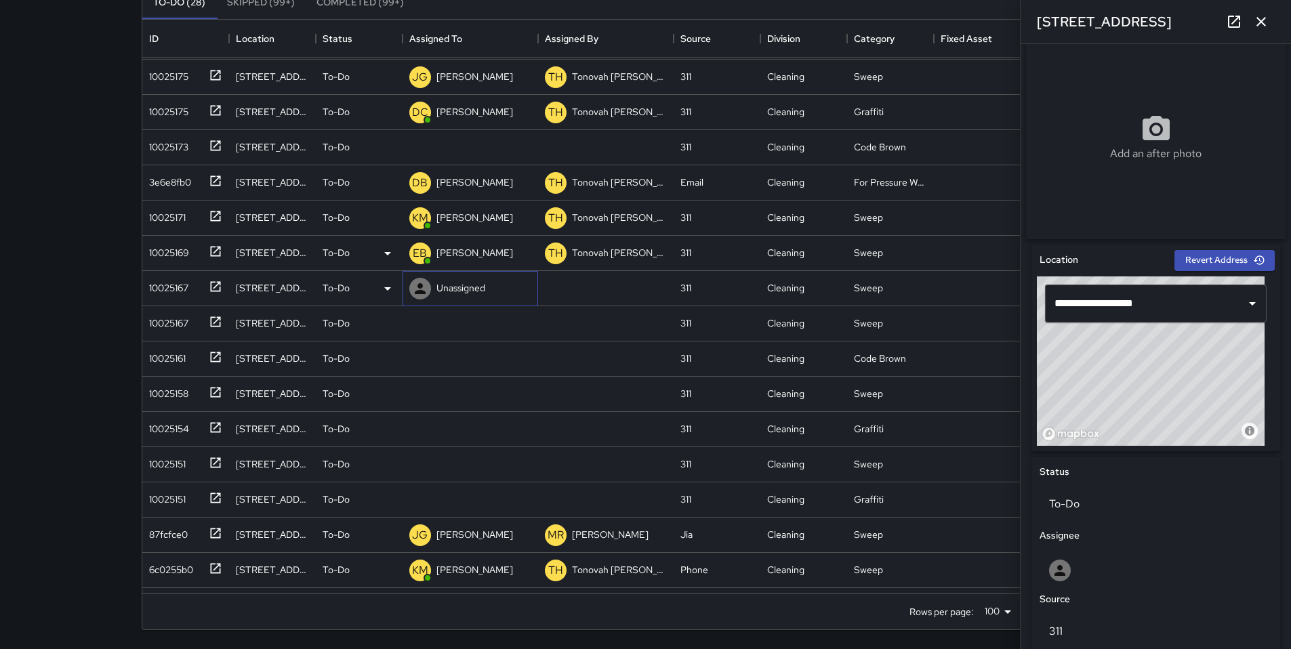
click at [424, 286] on icon at bounding box center [420, 289] width 16 height 16
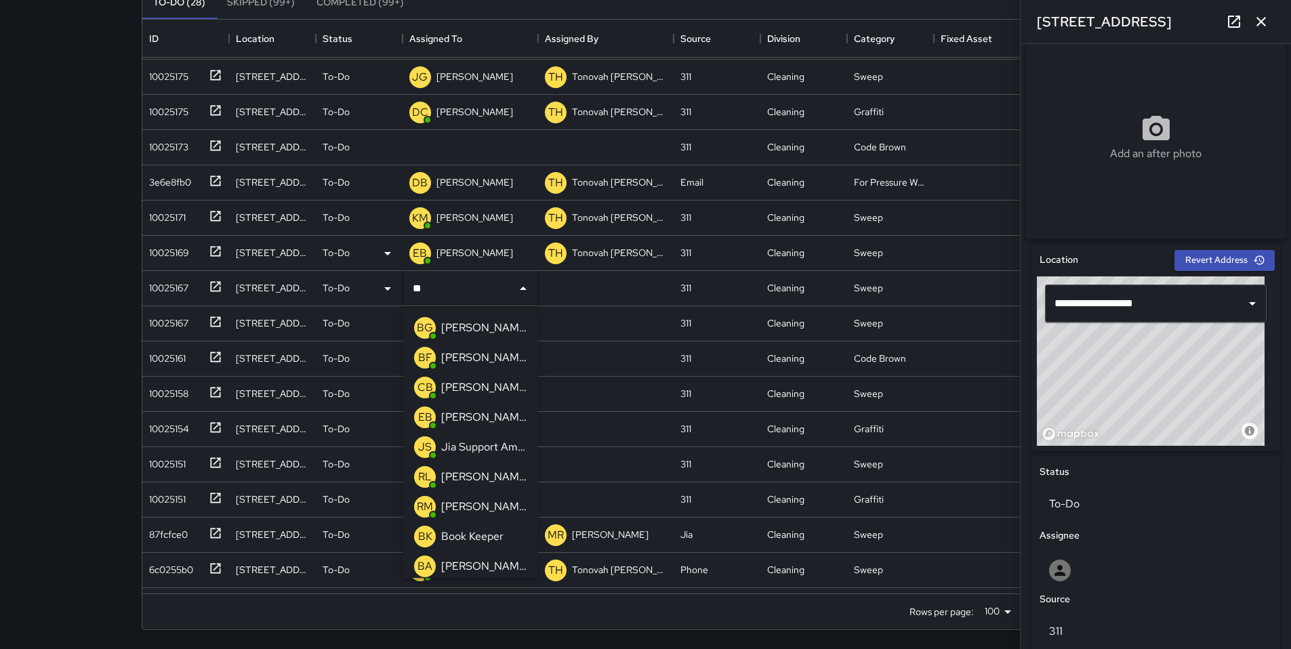
type input "***"
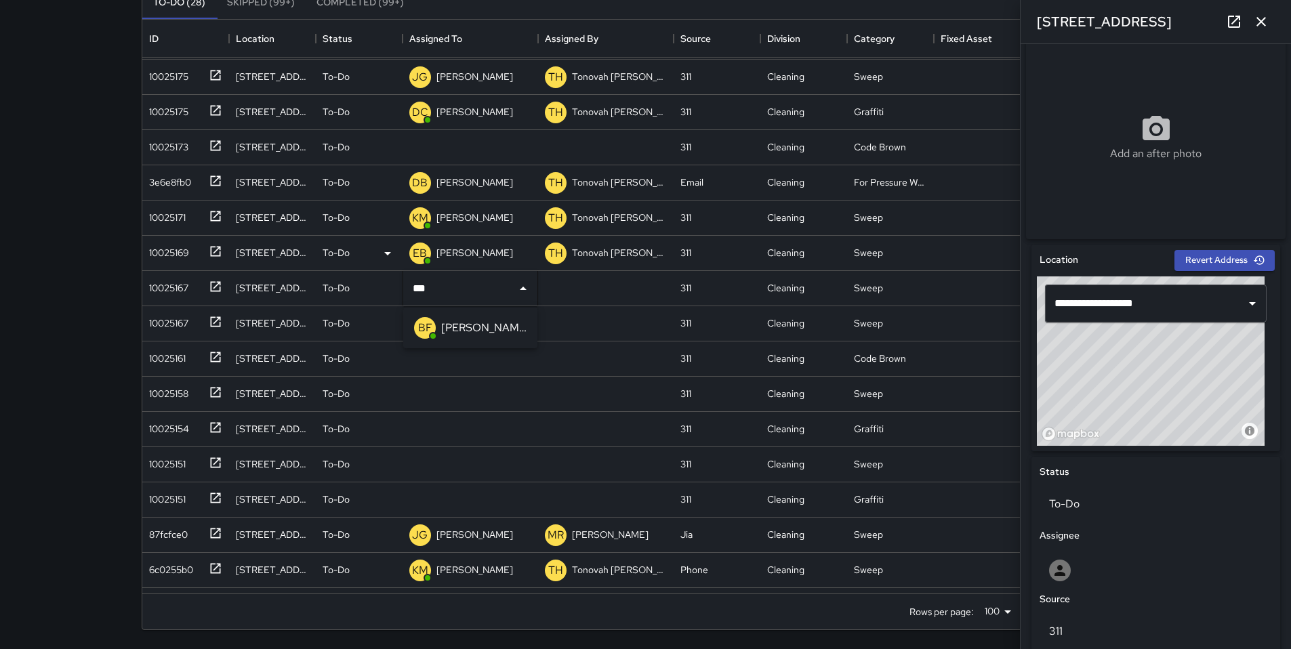
click at [462, 334] on p "[PERSON_NAME]" at bounding box center [483, 328] width 85 height 16
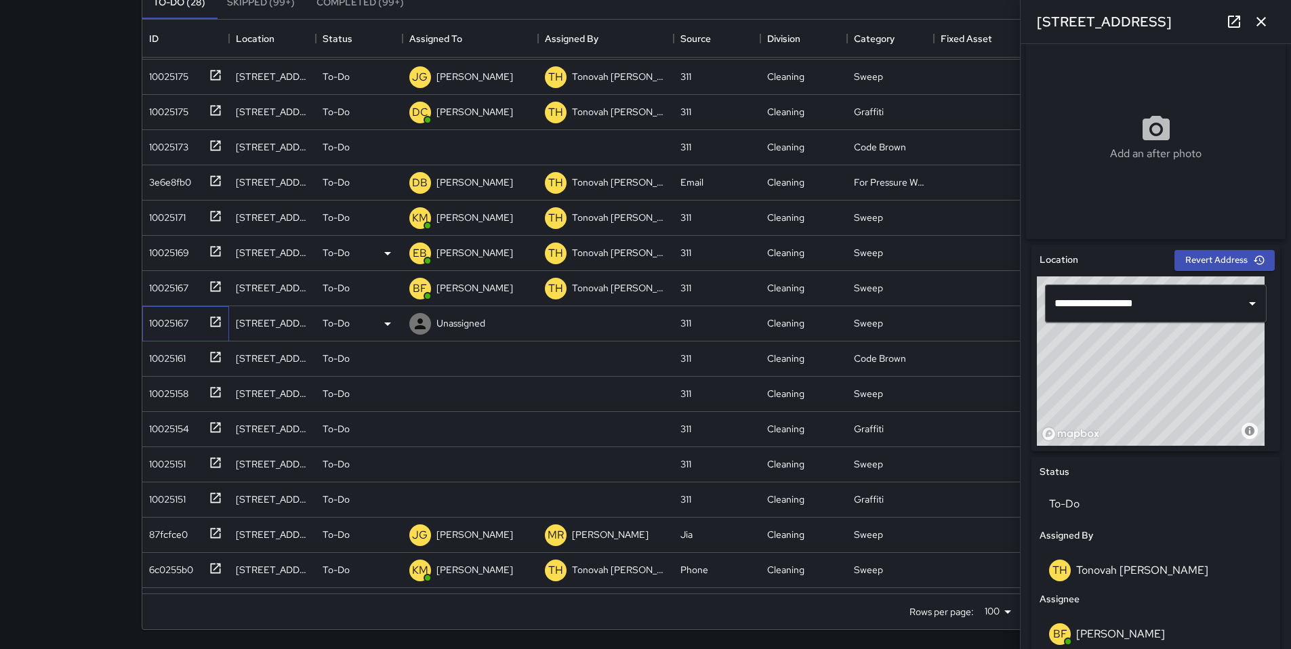
click at [159, 328] on div "10025167" at bounding box center [166, 320] width 45 height 19
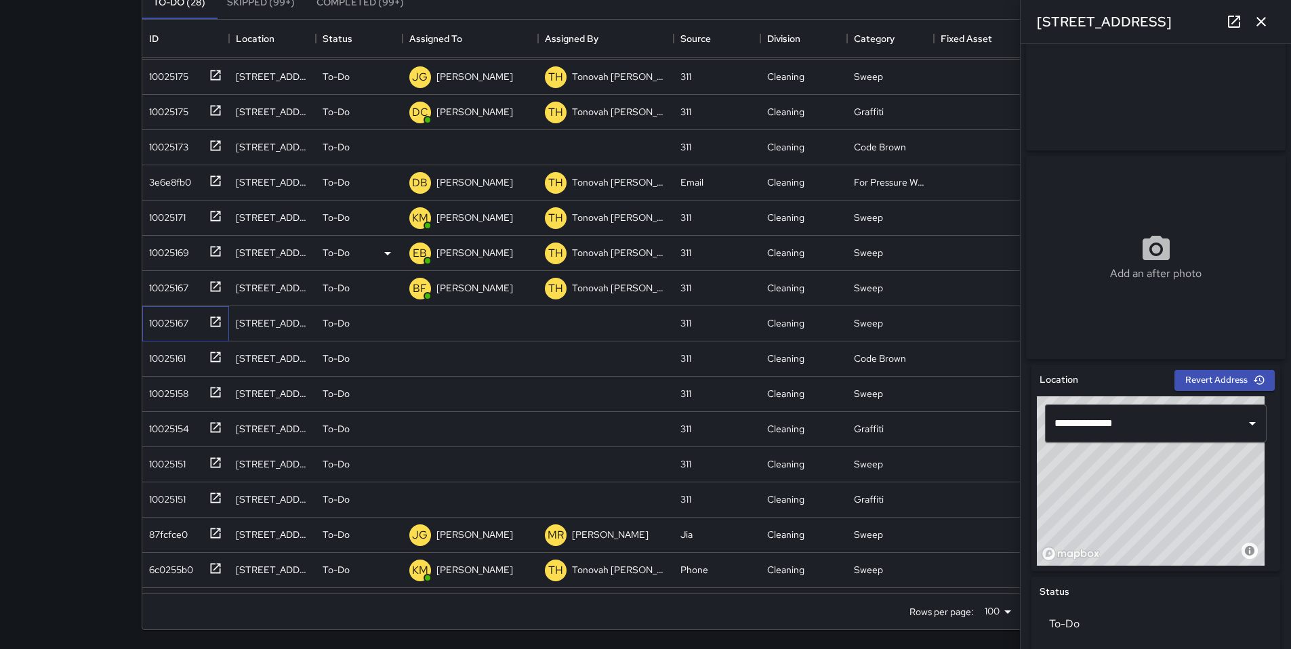
scroll to position [112, 0]
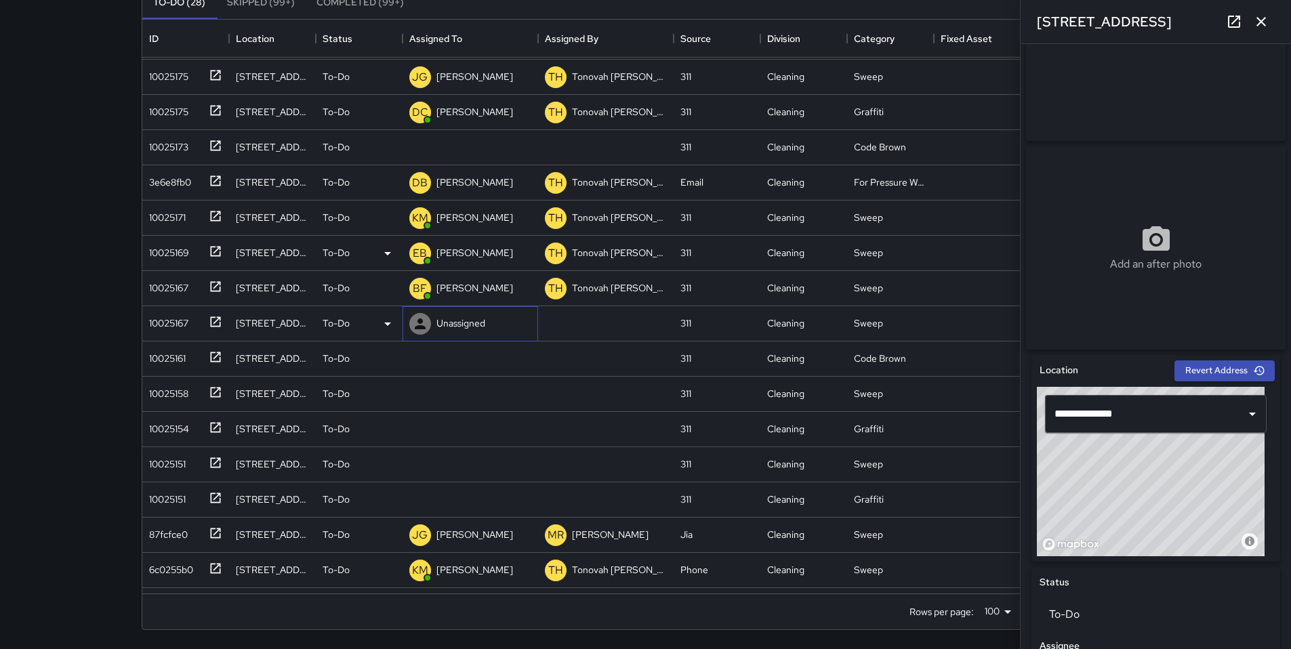
click at [497, 318] on div "Unassigned" at bounding box center [470, 323] width 136 height 35
type input "****"
click at [526, 362] on p "[PERSON_NAME]" at bounding box center [483, 363] width 85 height 16
click at [169, 363] on div "10025161" at bounding box center [165, 355] width 42 height 19
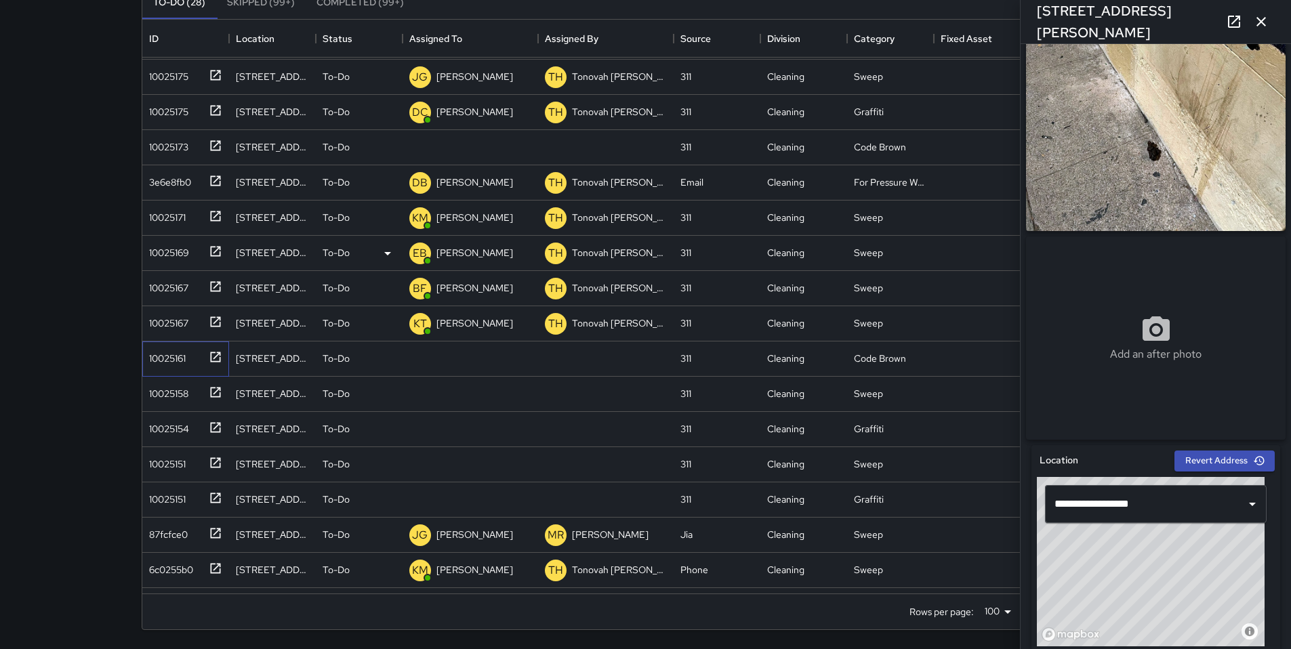
scroll to position [21, 0]
click at [447, 367] on div "Unassigned" at bounding box center [461, 358] width 54 height 19
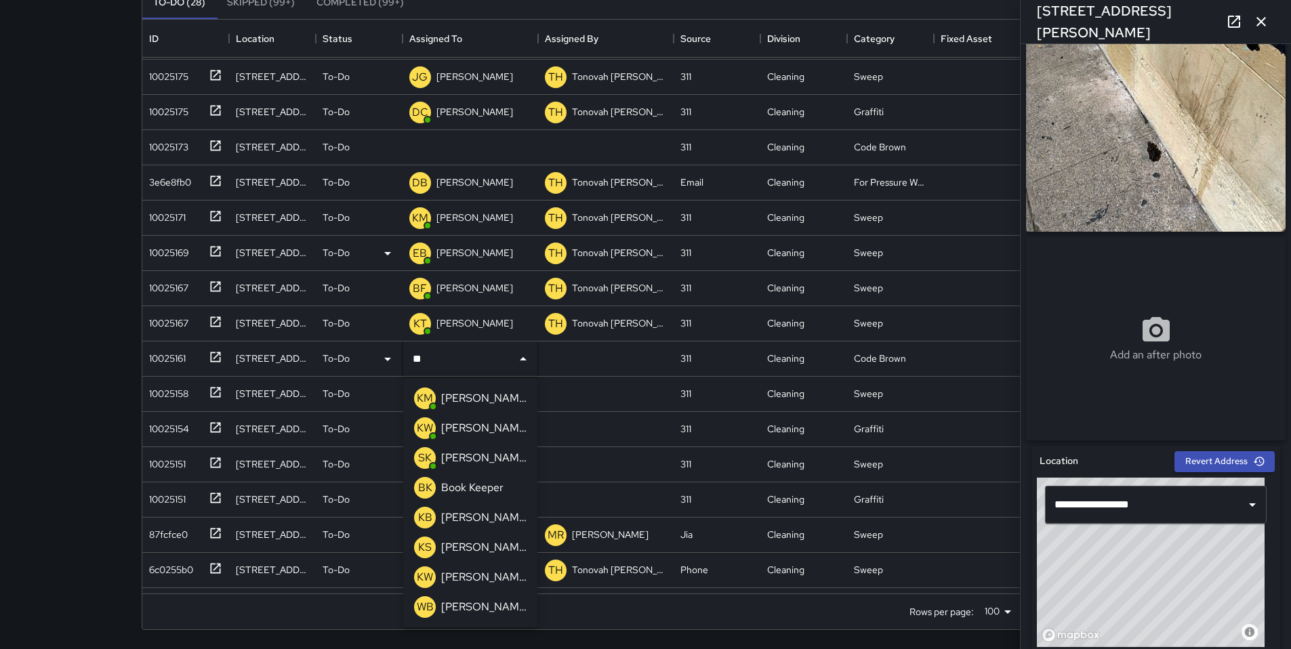
type input "***"
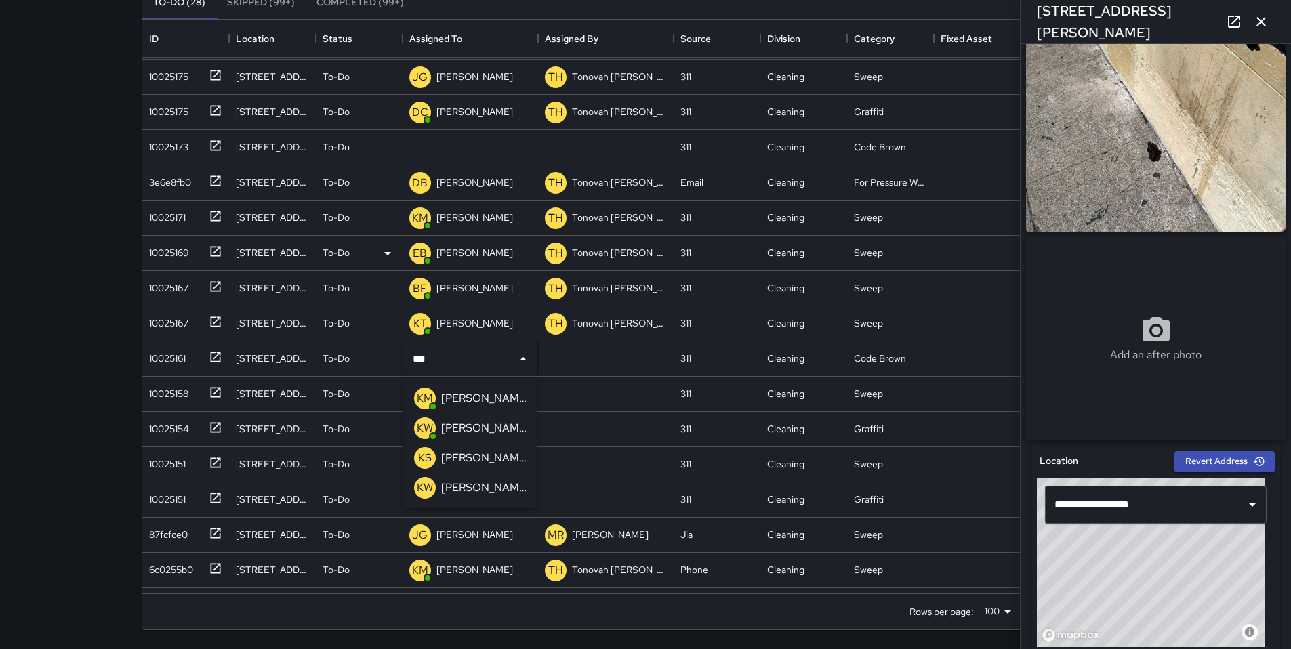
click at [463, 392] on p "[PERSON_NAME]" at bounding box center [483, 398] width 85 height 16
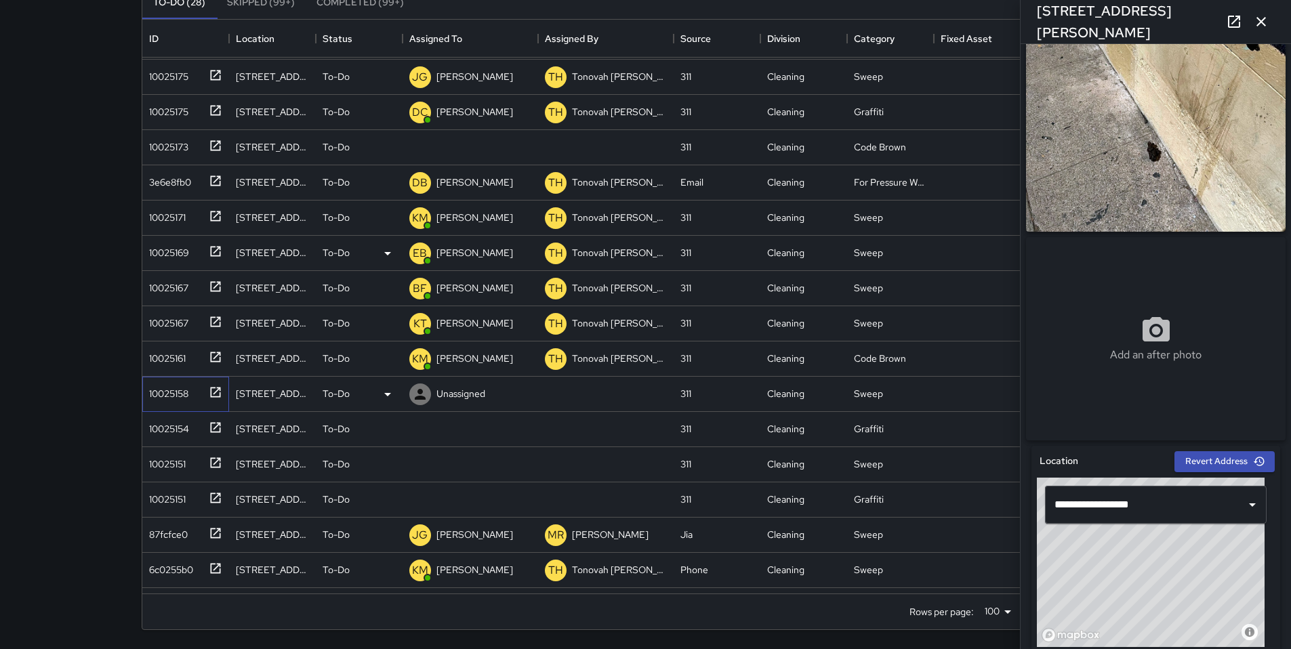
click at [174, 396] on div "10025158" at bounding box center [166, 390] width 45 height 19
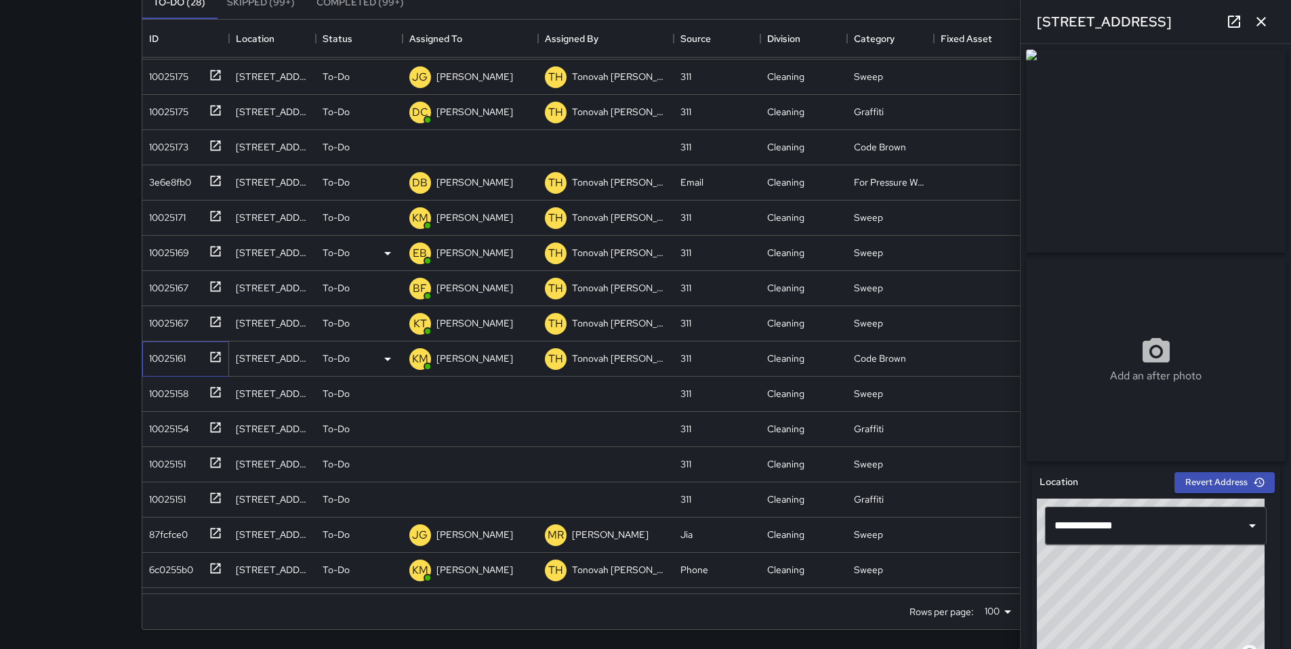
click at [170, 362] on div "10025161" at bounding box center [165, 355] width 42 height 19
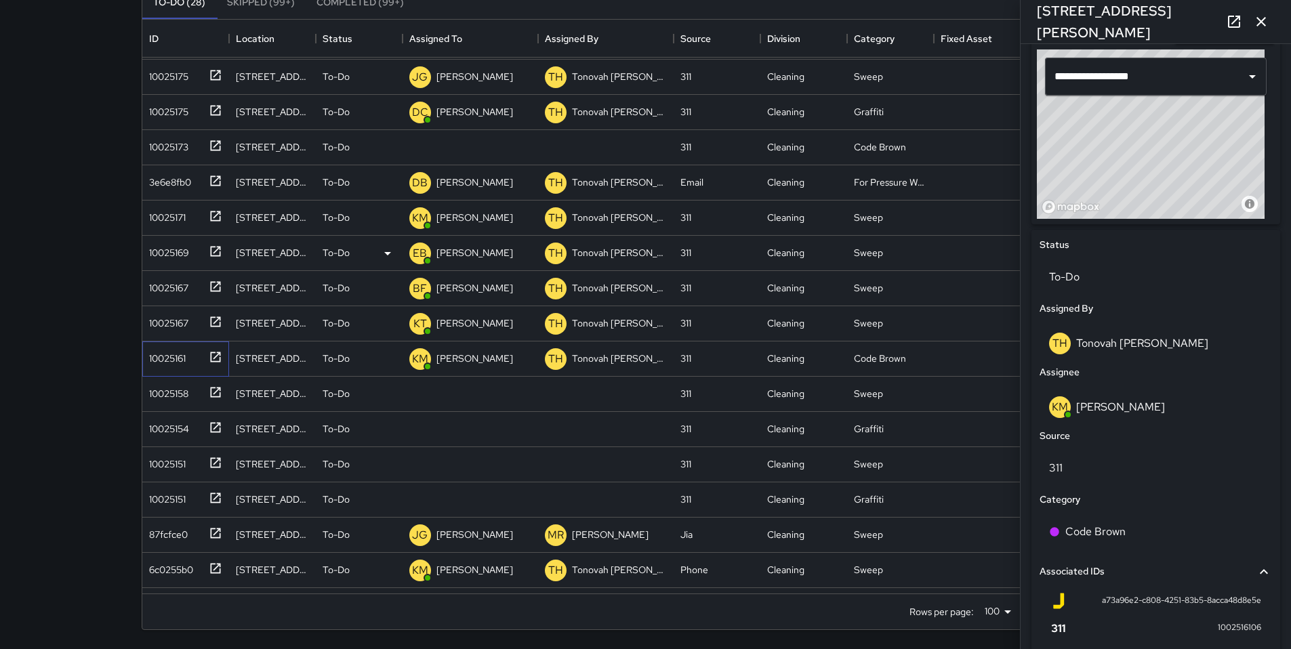
scroll to position [463, 0]
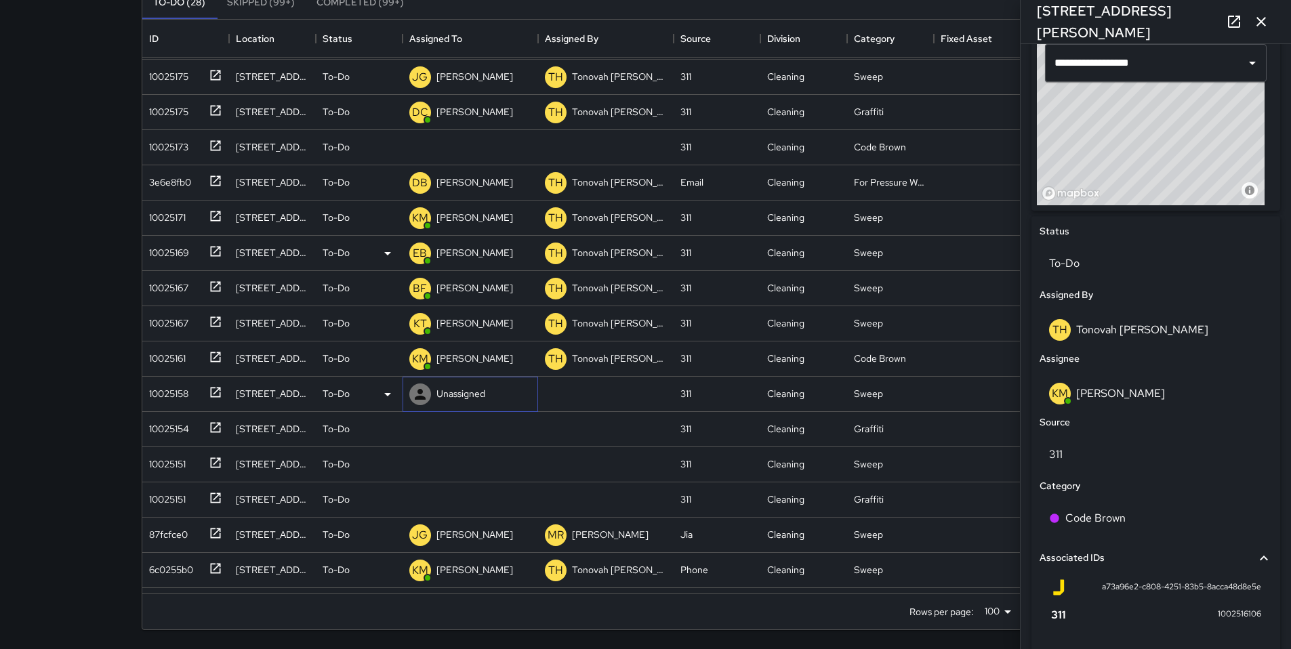
click at [435, 393] on div "Unassigned" at bounding box center [461, 393] width 54 height 19
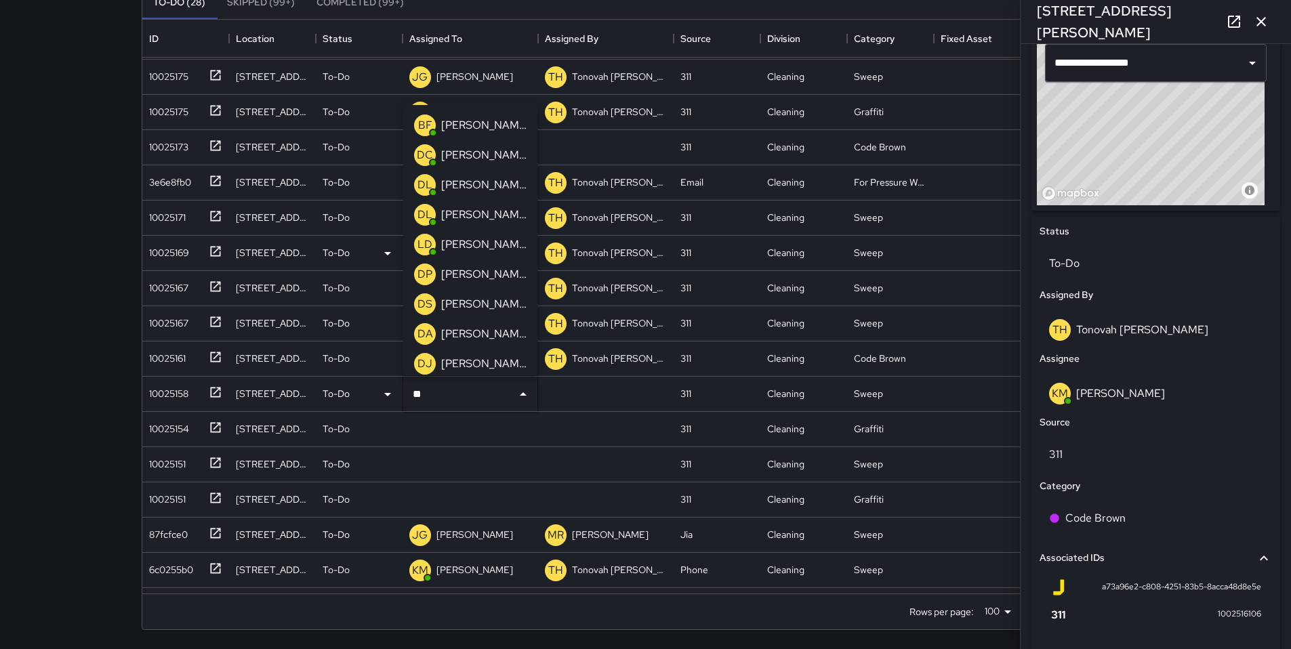
type input "***"
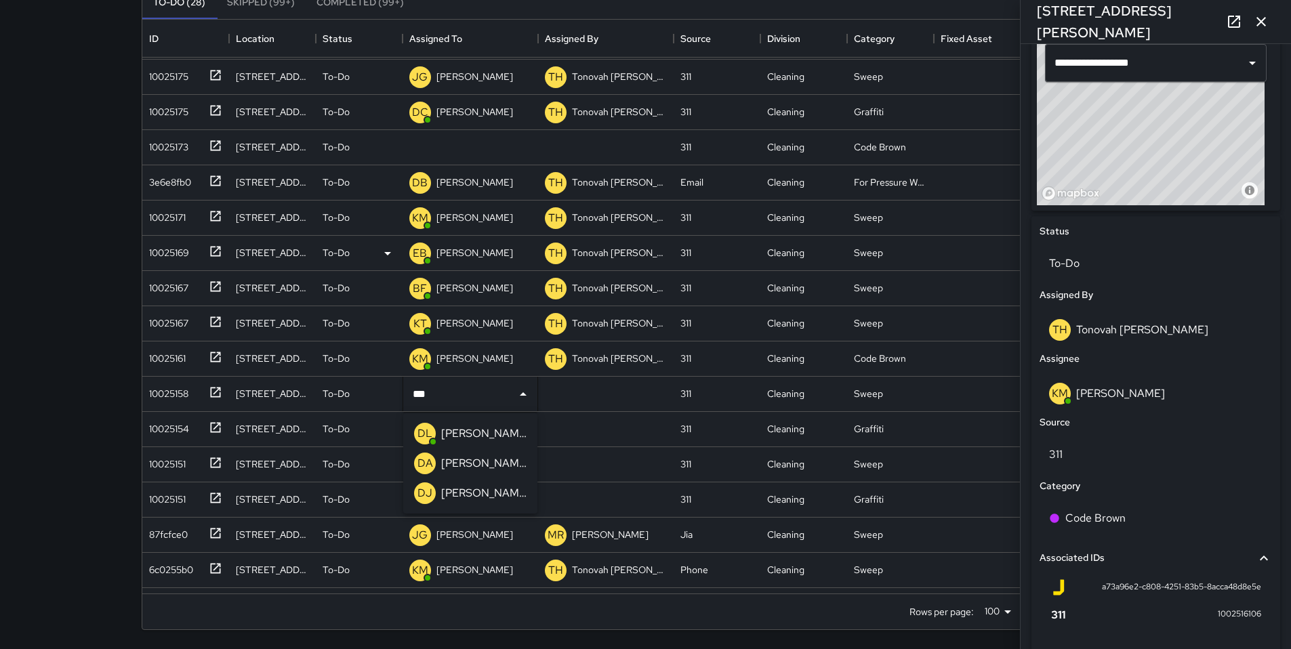
click at [455, 433] on p "[PERSON_NAME]" at bounding box center [483, 434] width 85 height 16
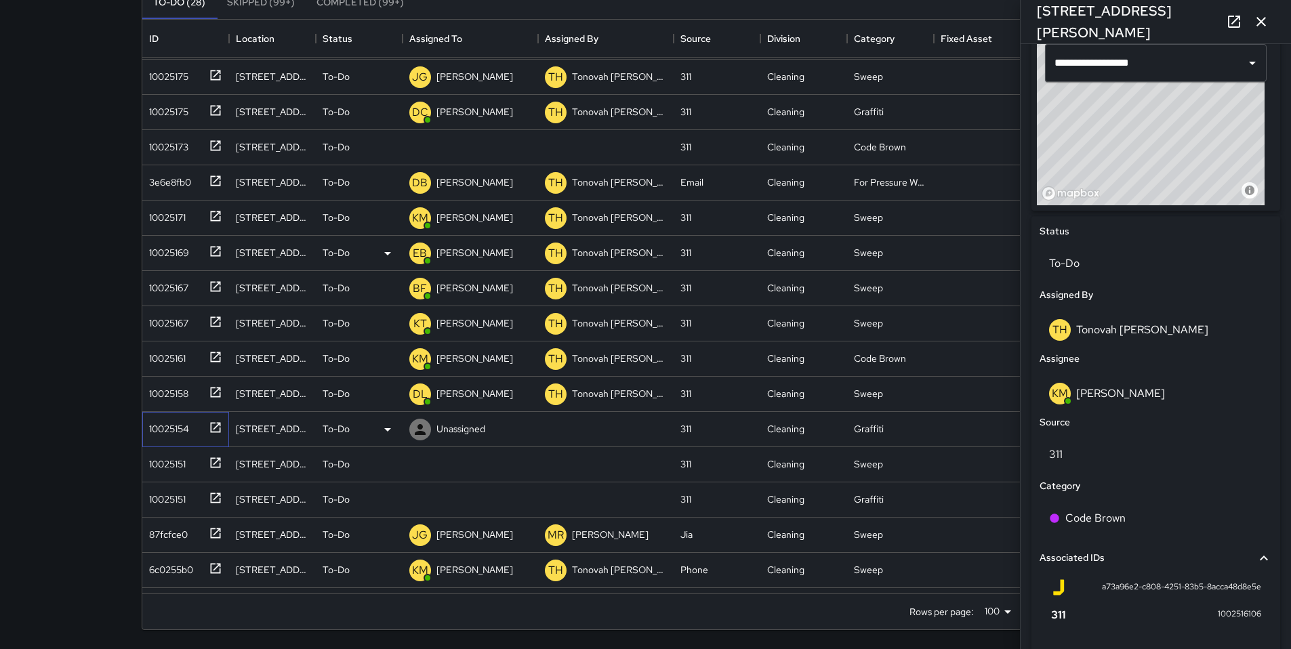
click at [157, 432] on div "10025154" at bounding box center [166, 426] width 45 height 19
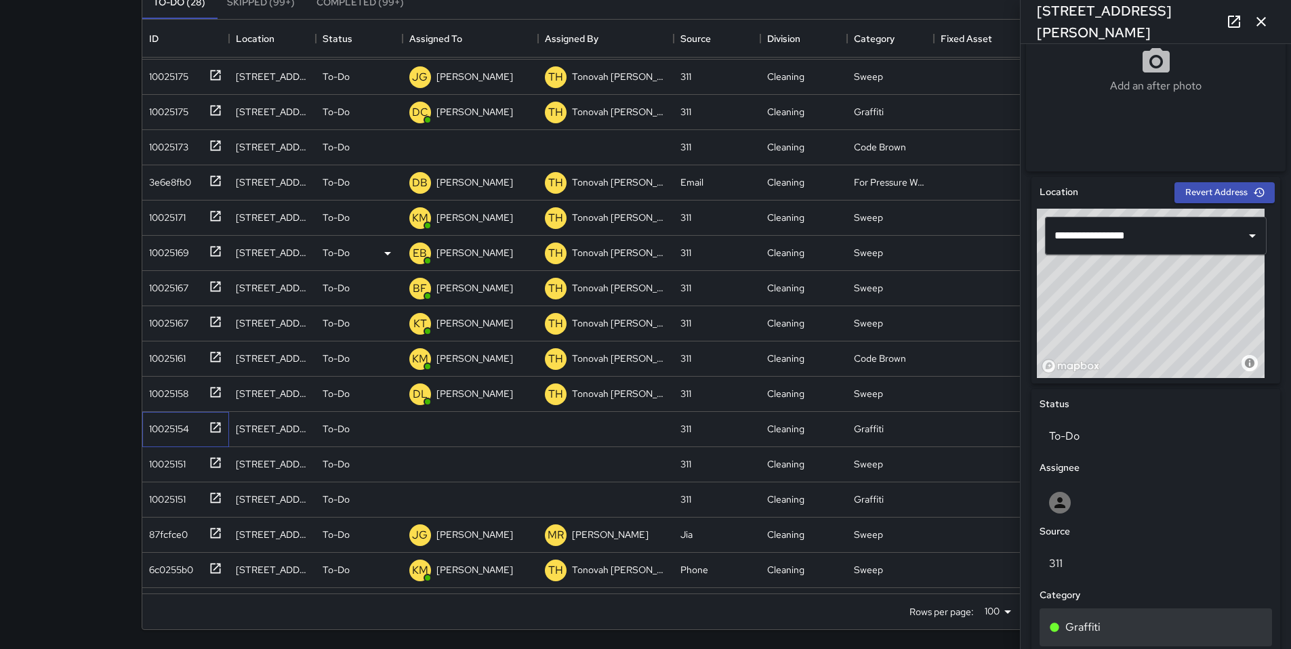
scroll to position [514, 0]
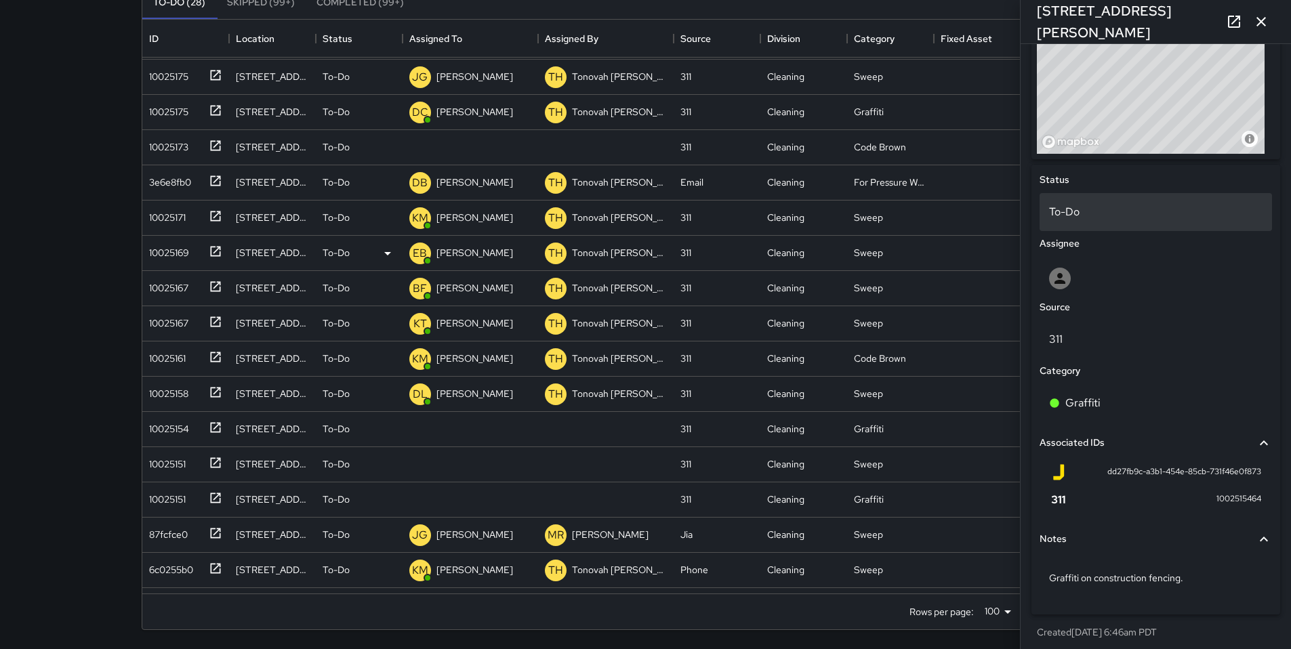
click at [985, 200] on div "To-Do" at bounding box center [1155, 212] width 232 height 38
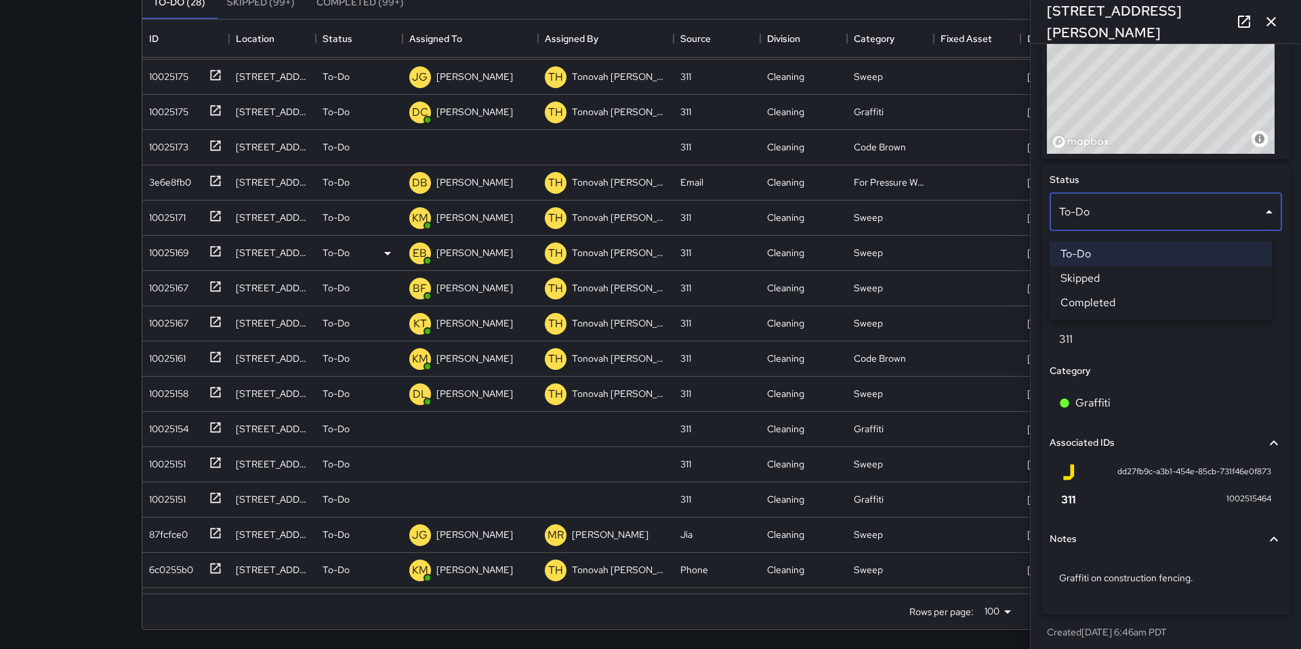
click at [985, 279] on li "Skipped" at bounding box center [1161, 278] width 222 height 24
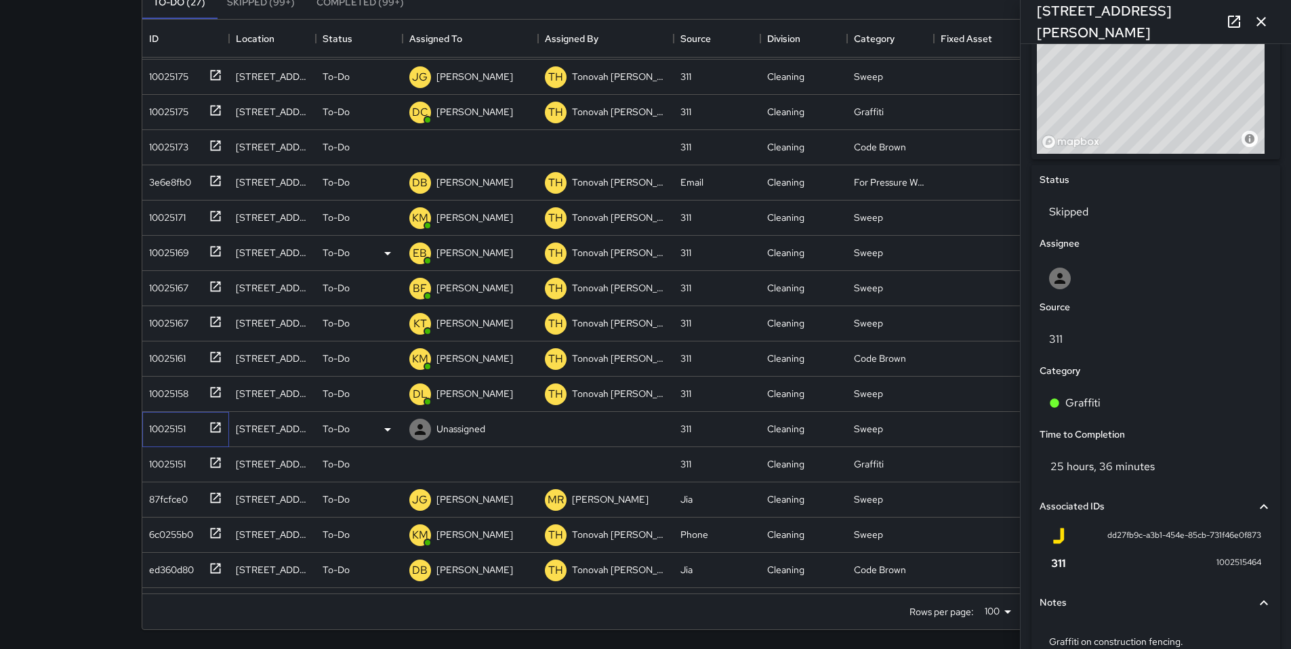
click at [163, 417] on div "10025151" at bounding box center [165, 426] width 42 height 19
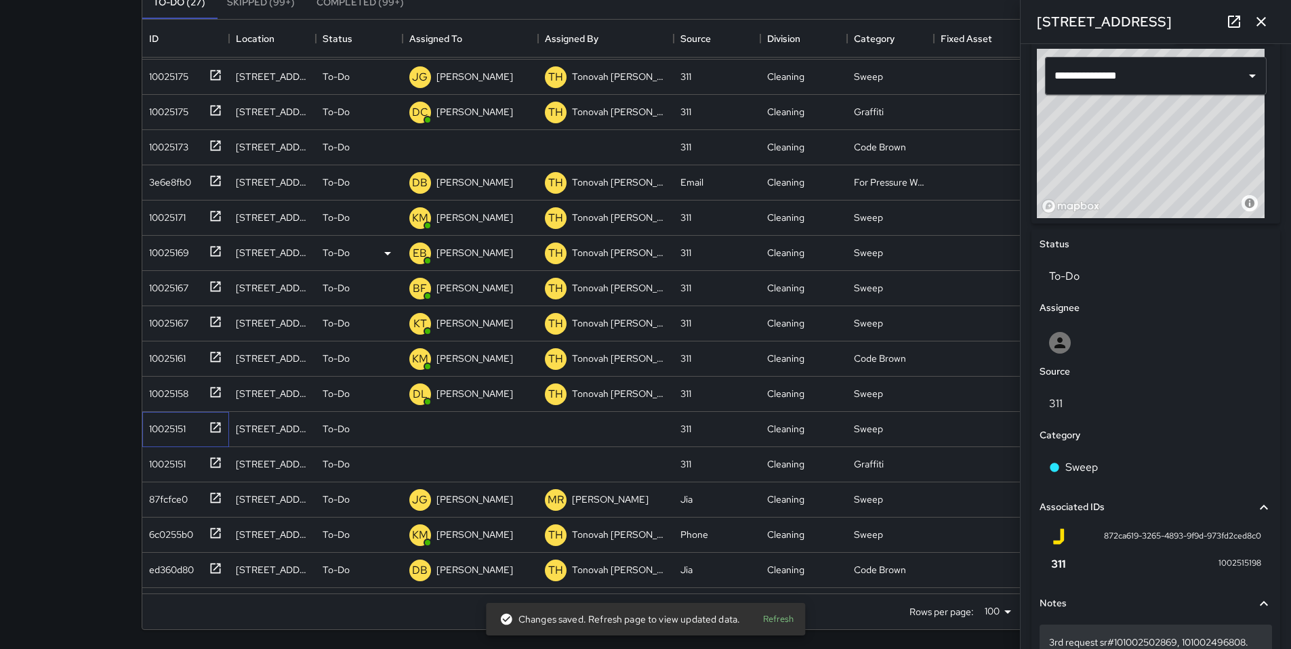
scroll to position [702, 0]
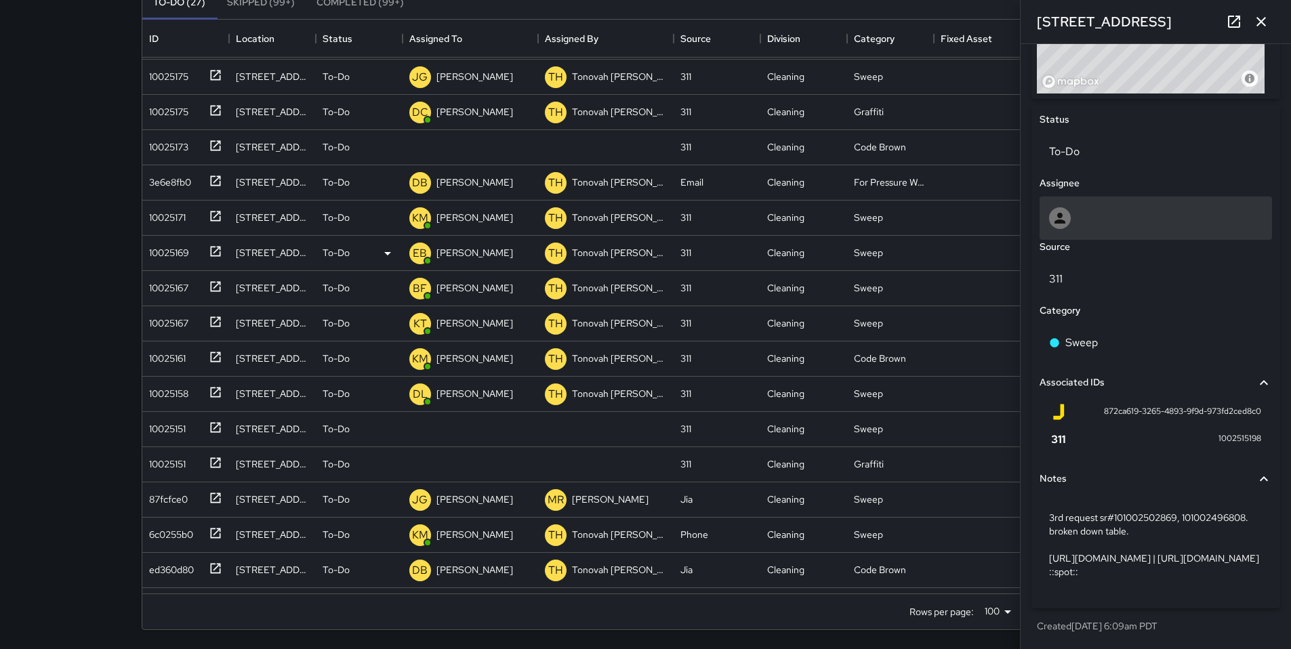
click at [985, 207] on div at bounding box center [1060, 218] width 22 height 22
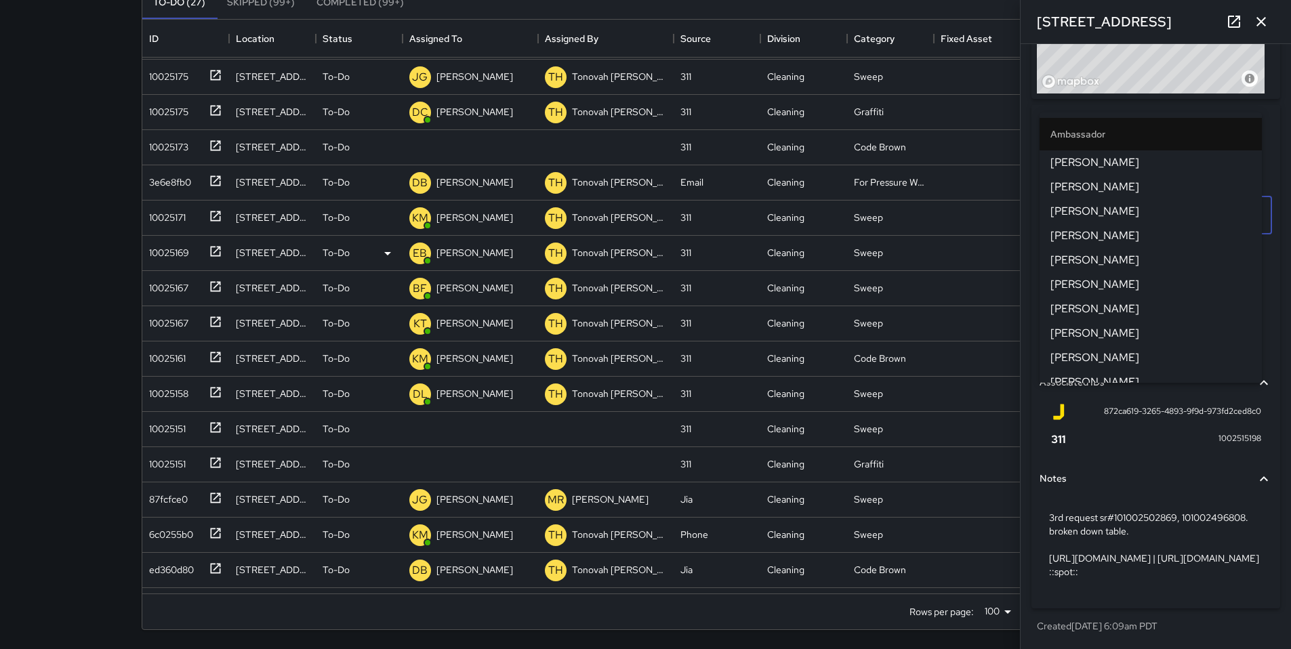
type input "**"
click at [985, 340] on span "[PERSON_NAME]" at bounding box center [1150, 341] width 201 height 16
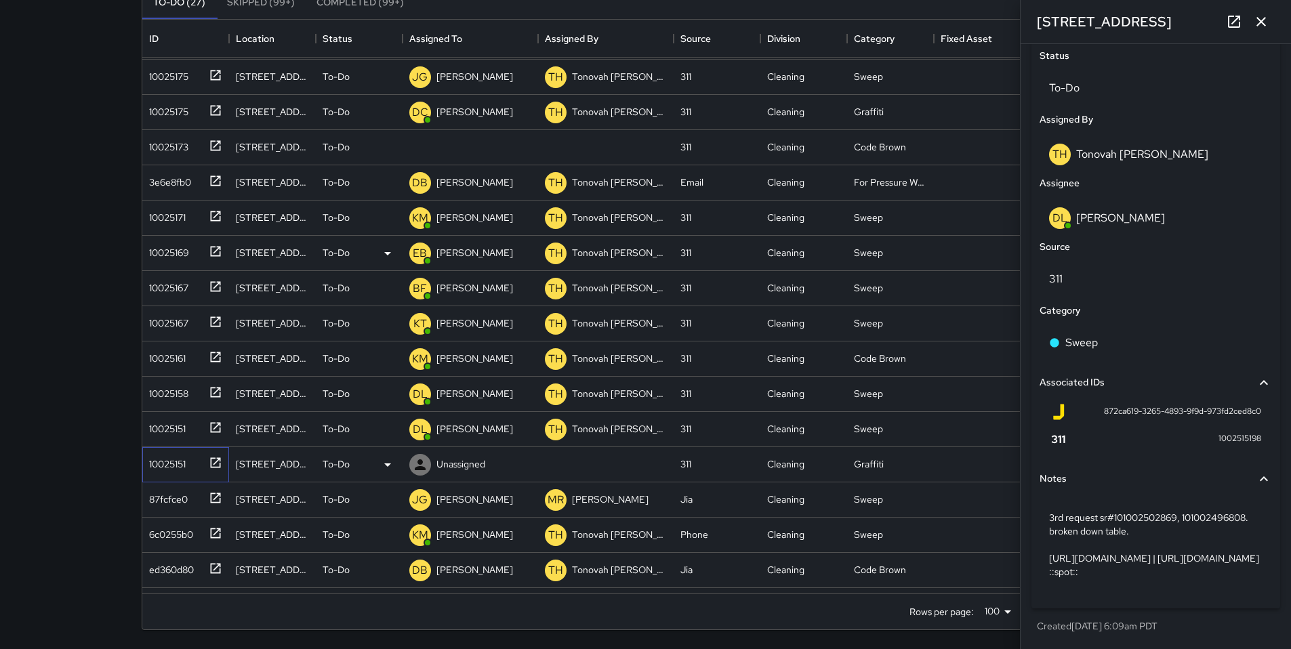
click at [197, 460] on div "10025151" at bounding box center [183, 462] width 79 height 22
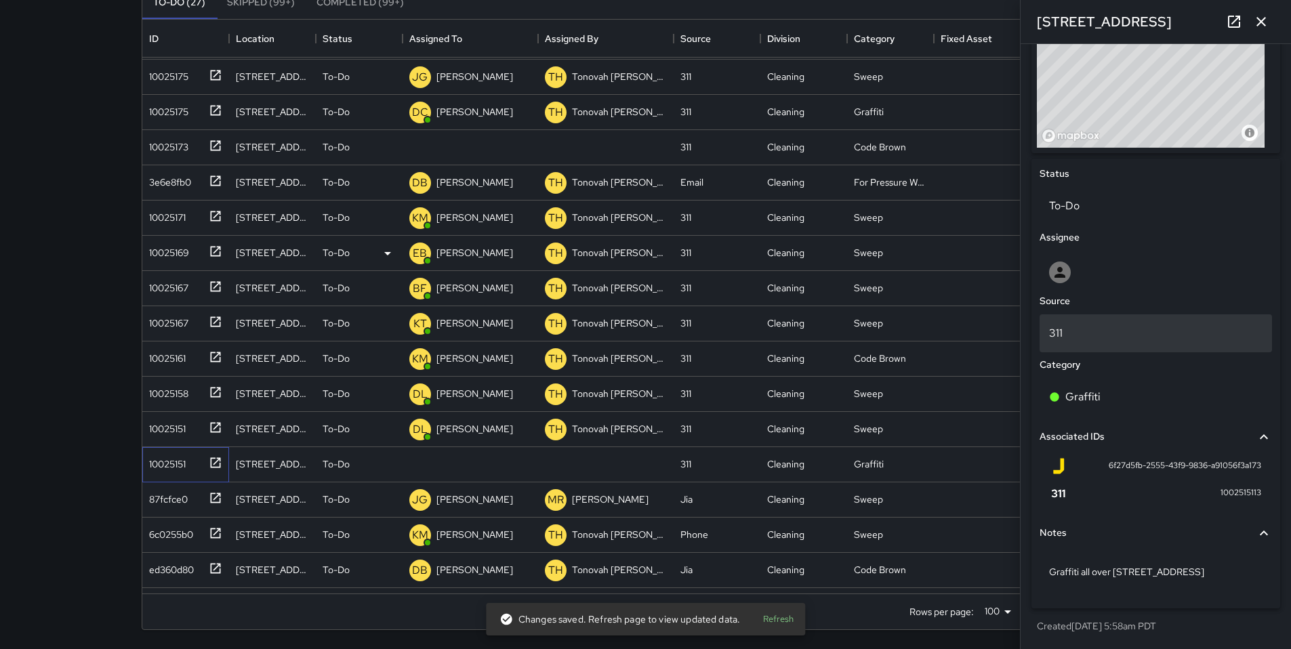
scroll to position [526, 0]
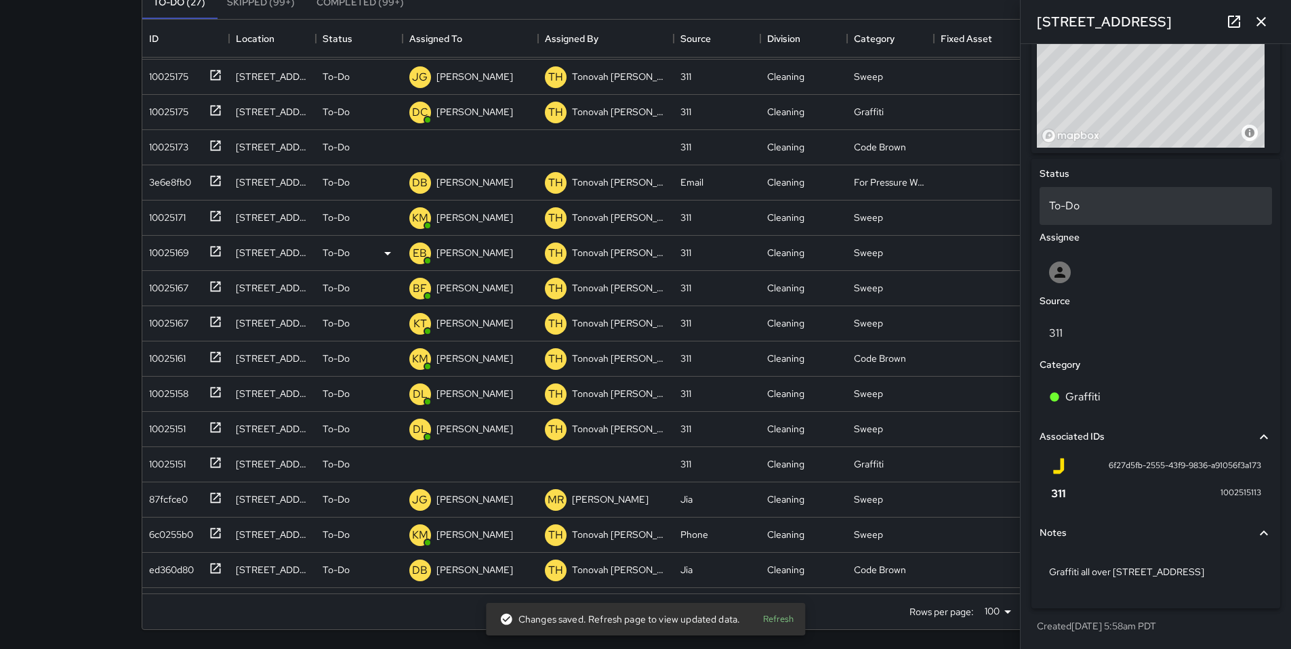
click at [985, 215] on div "To-Do" at bounding box center [1155, 206] width 232 height 38
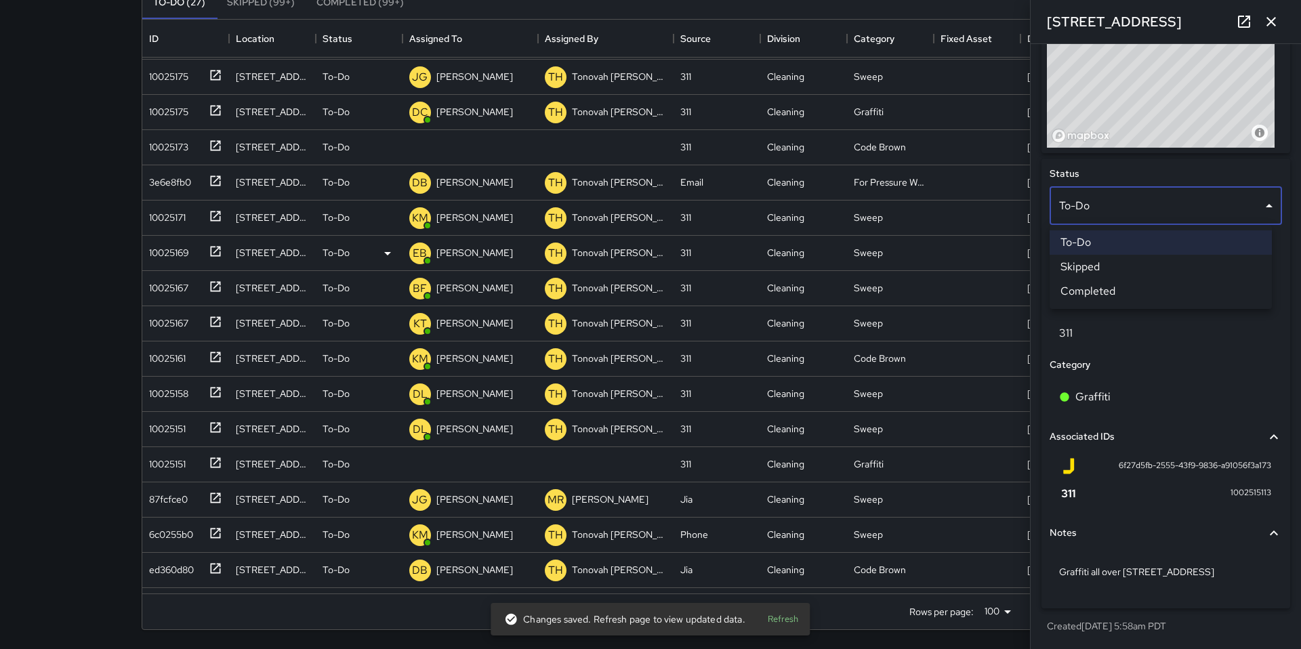
click at [985, 369] on div at bounding box center [650, 324] width 1301 height 649
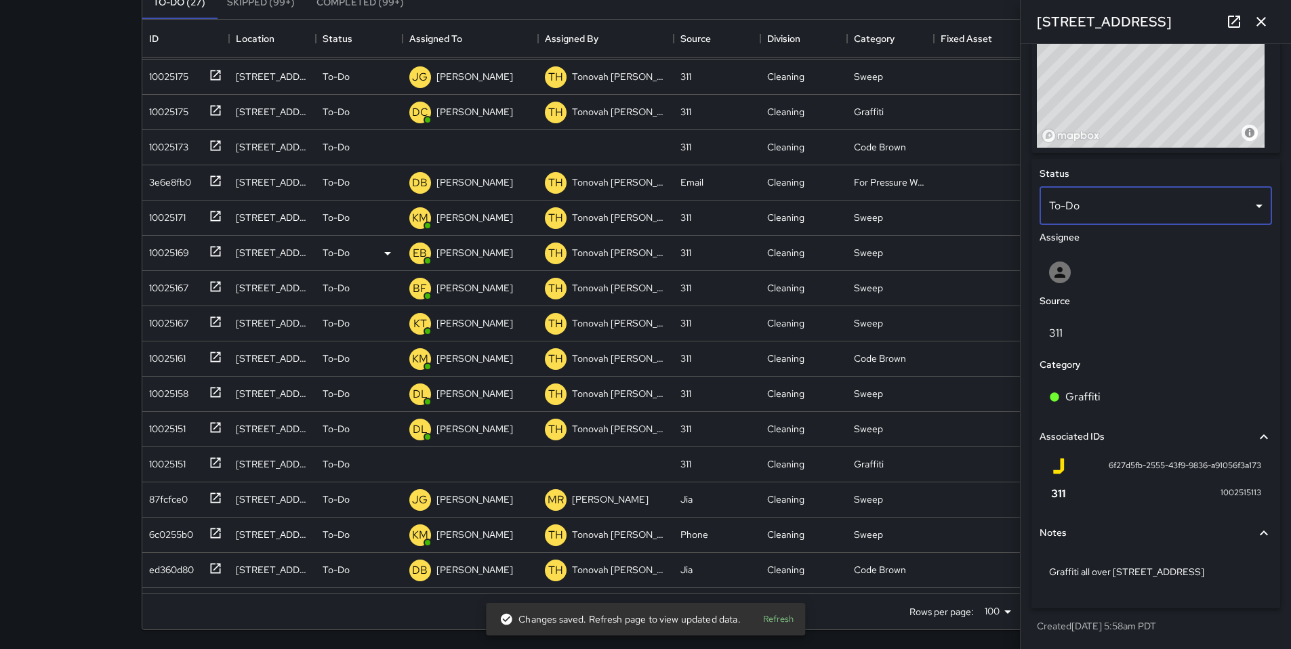
click at [985, 293] on div "Source" at bounding box center [1156, 301] width 238 height 20
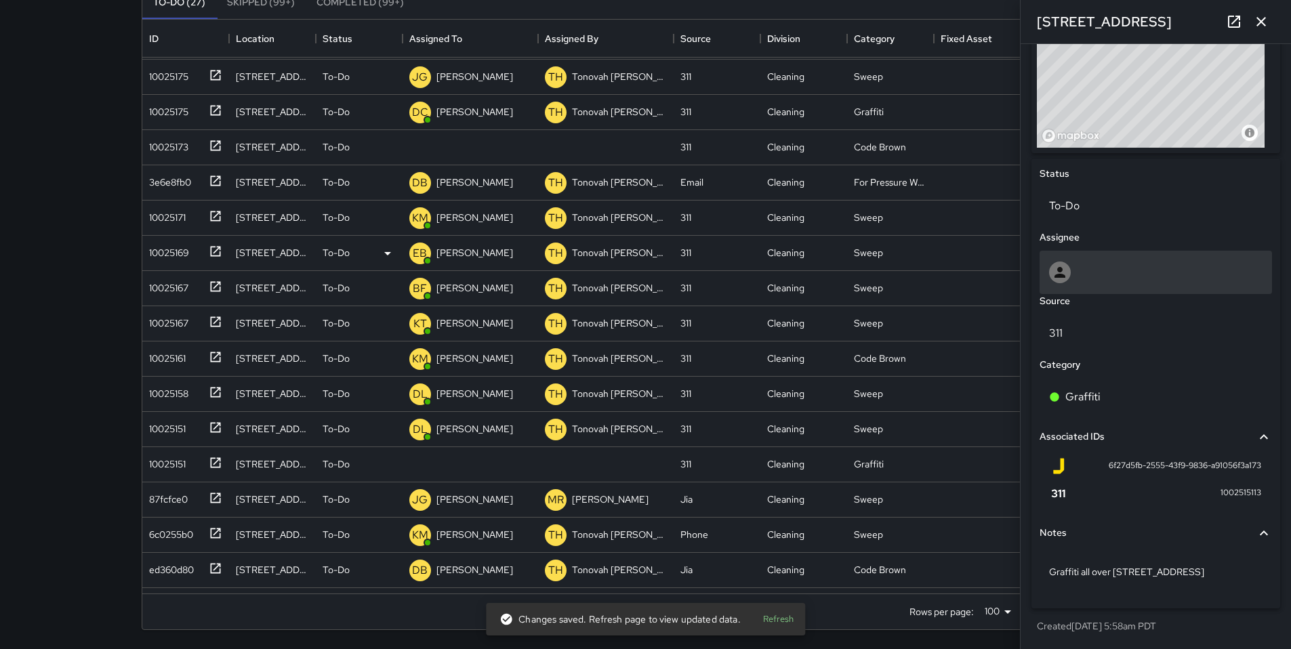
click at [985, 283] on div at bounding box center [1155, 272] width 232 height 43
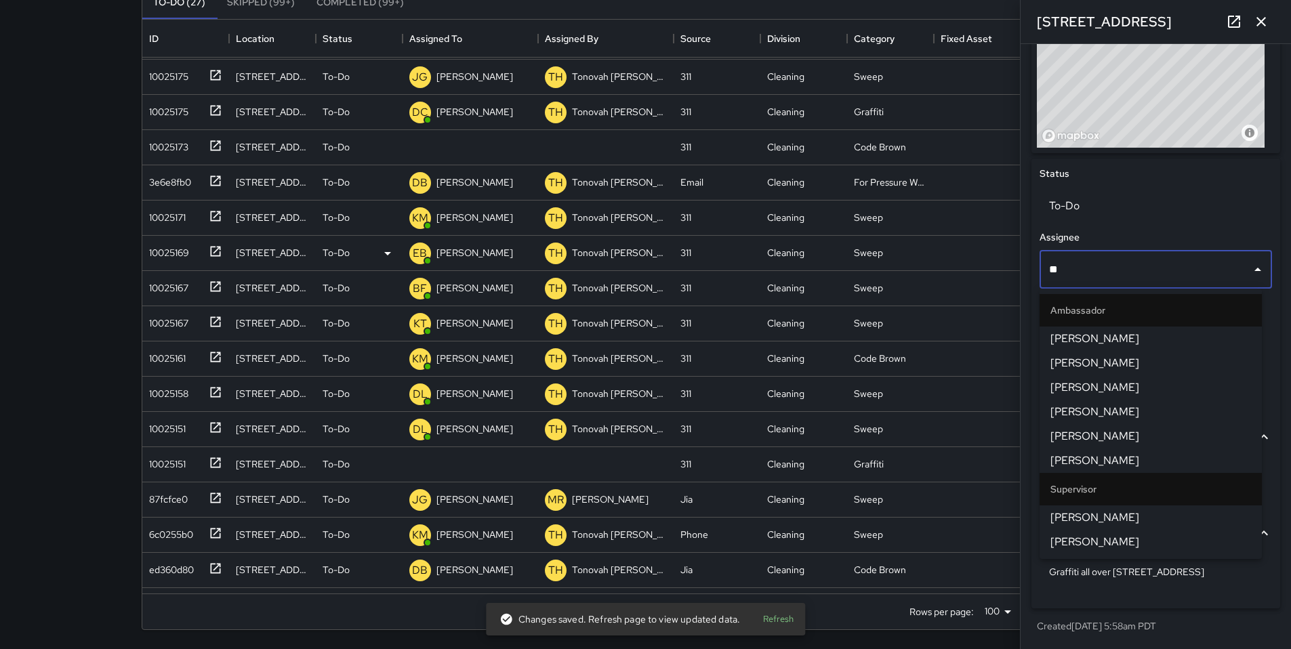
type input "***"
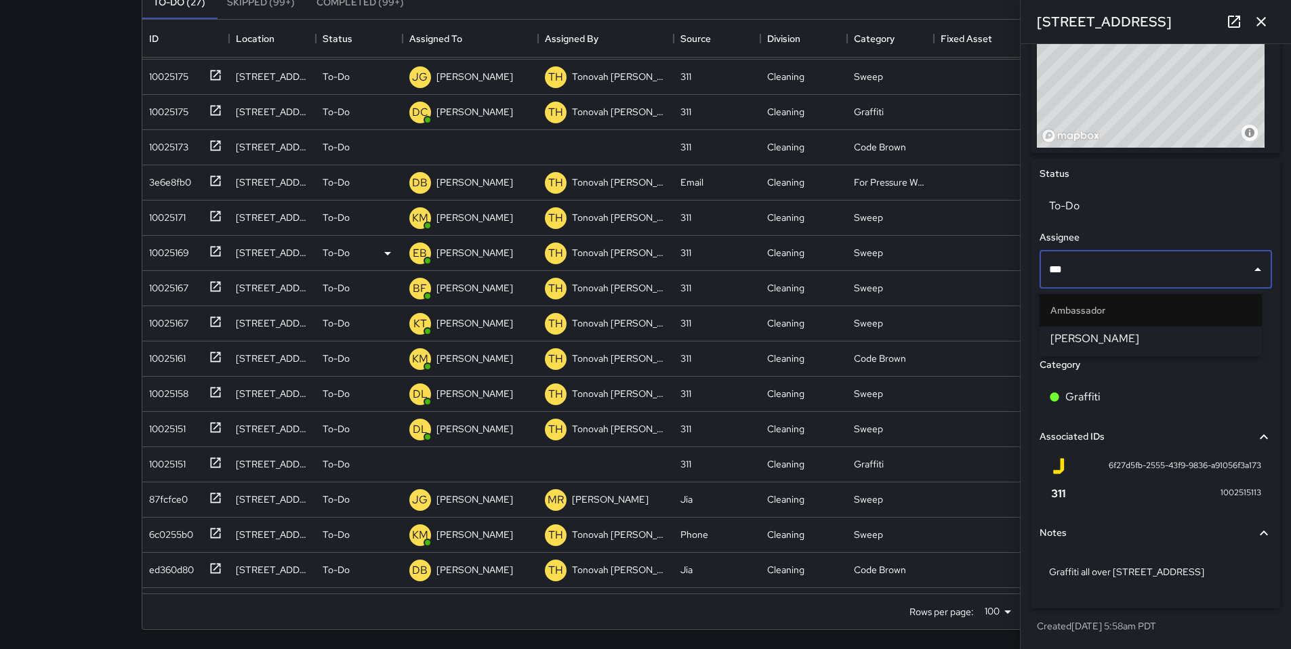
click at [985, 339] on span "[PERSON_NAME]" at bounding box center [1150, 339] width 201 height 16
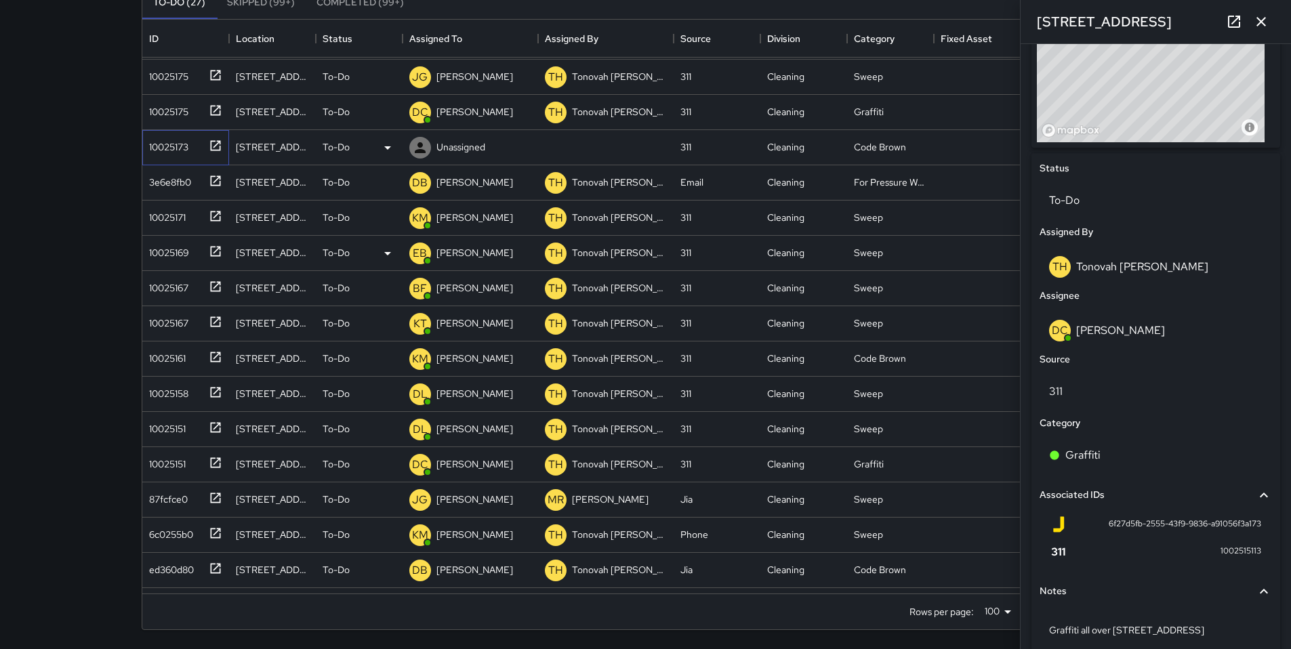
click at [167, 146] on div "10025173" at bounding box center [166, 144] width 45 height 19
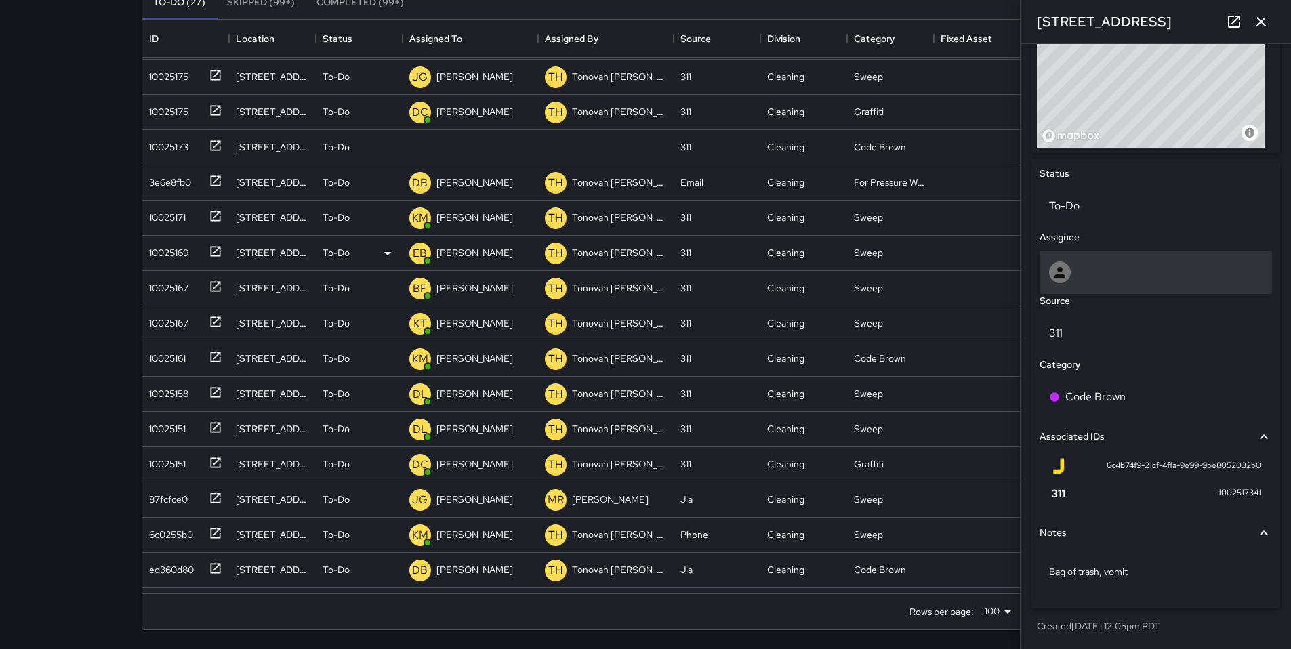
click at [985, 278] on div at bounding box center [1155, 273] width 213 height 22
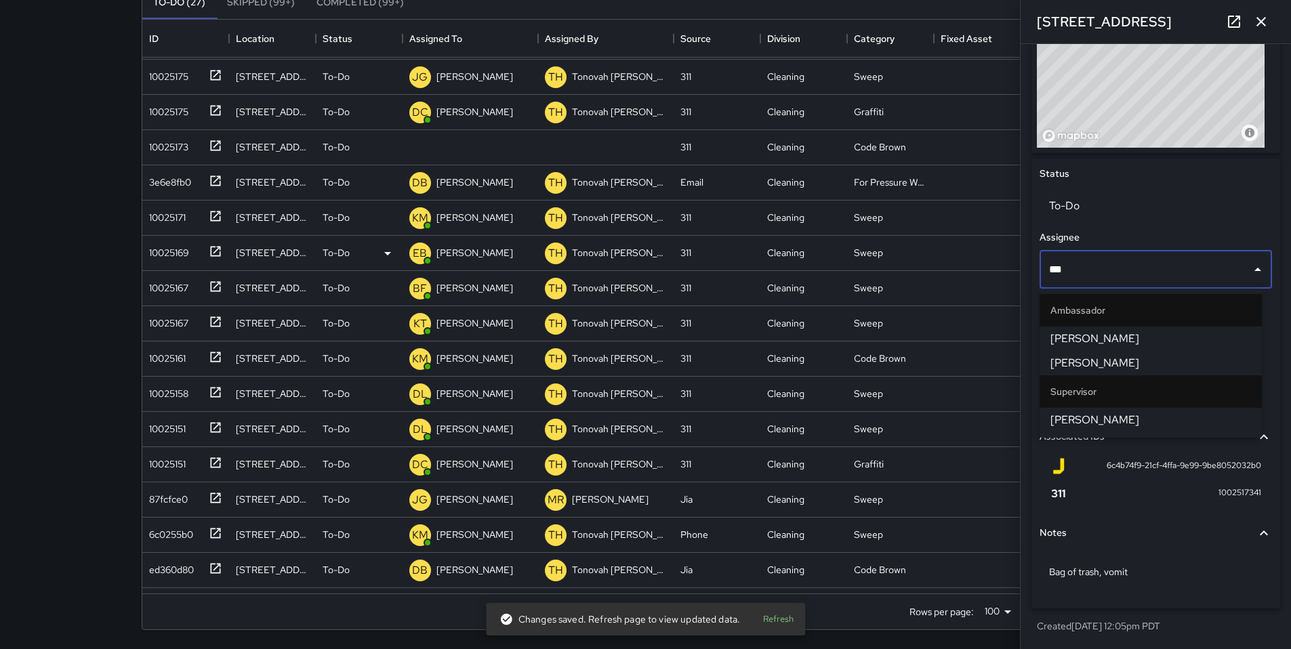
type input "****"
click at [985, 413] on span "[PERSON_NAME]" at bounding box center [1150, 420] width 201 height 16
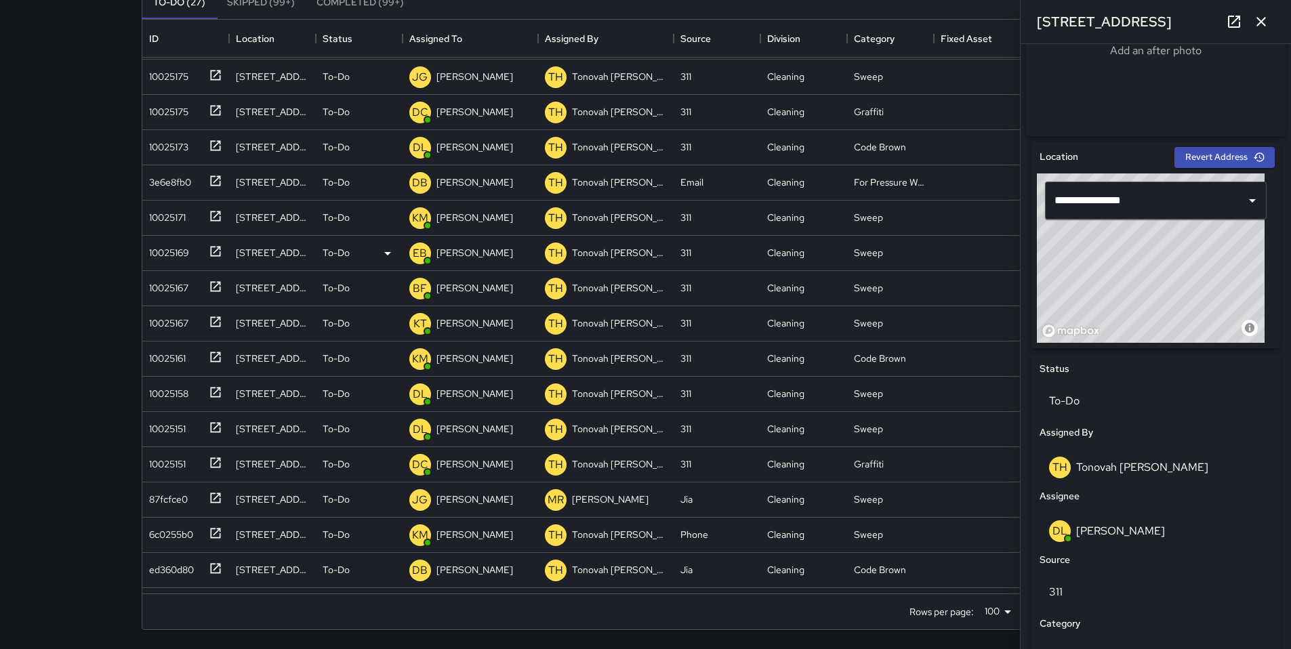
scroll to position [533, 0]
